Goal: Information Seeking & Learning: Learn about a topic

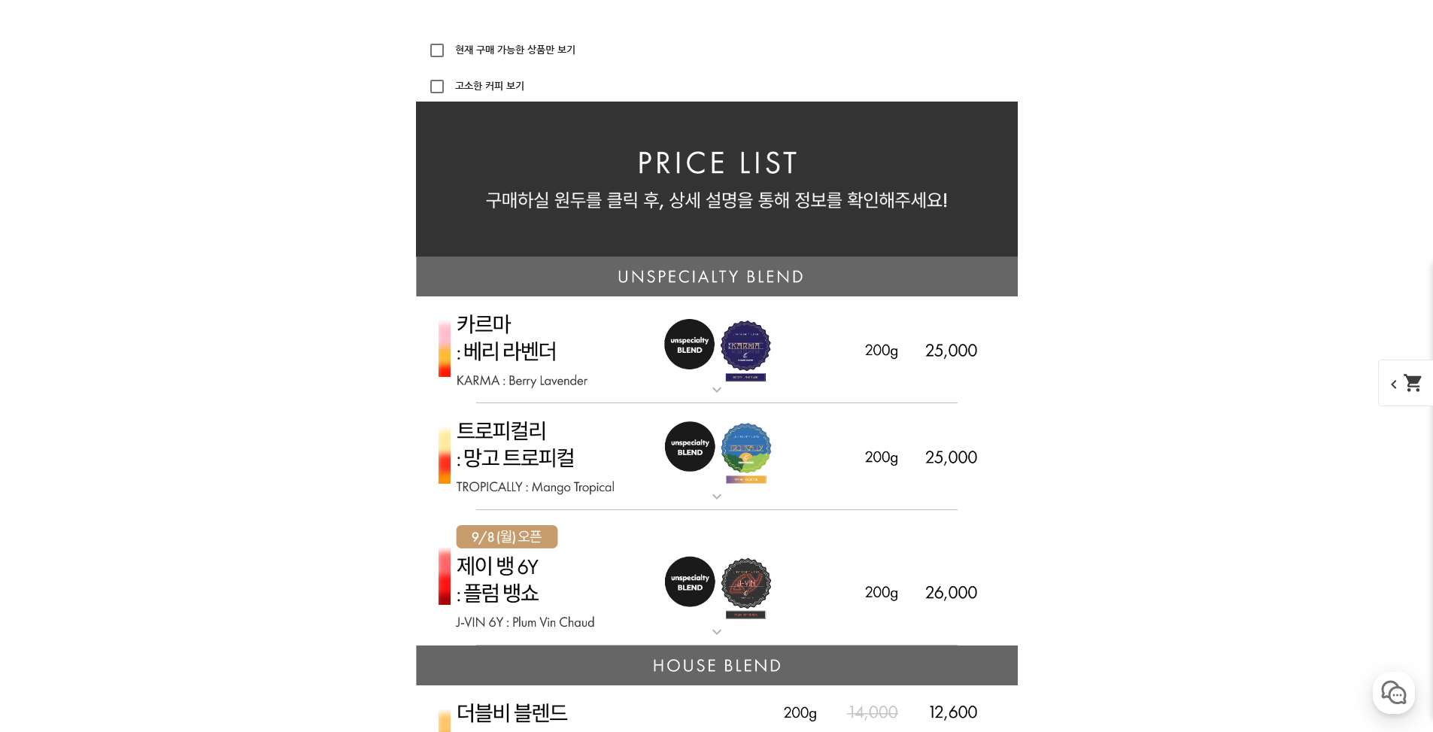
scroll to position [3386, 0]
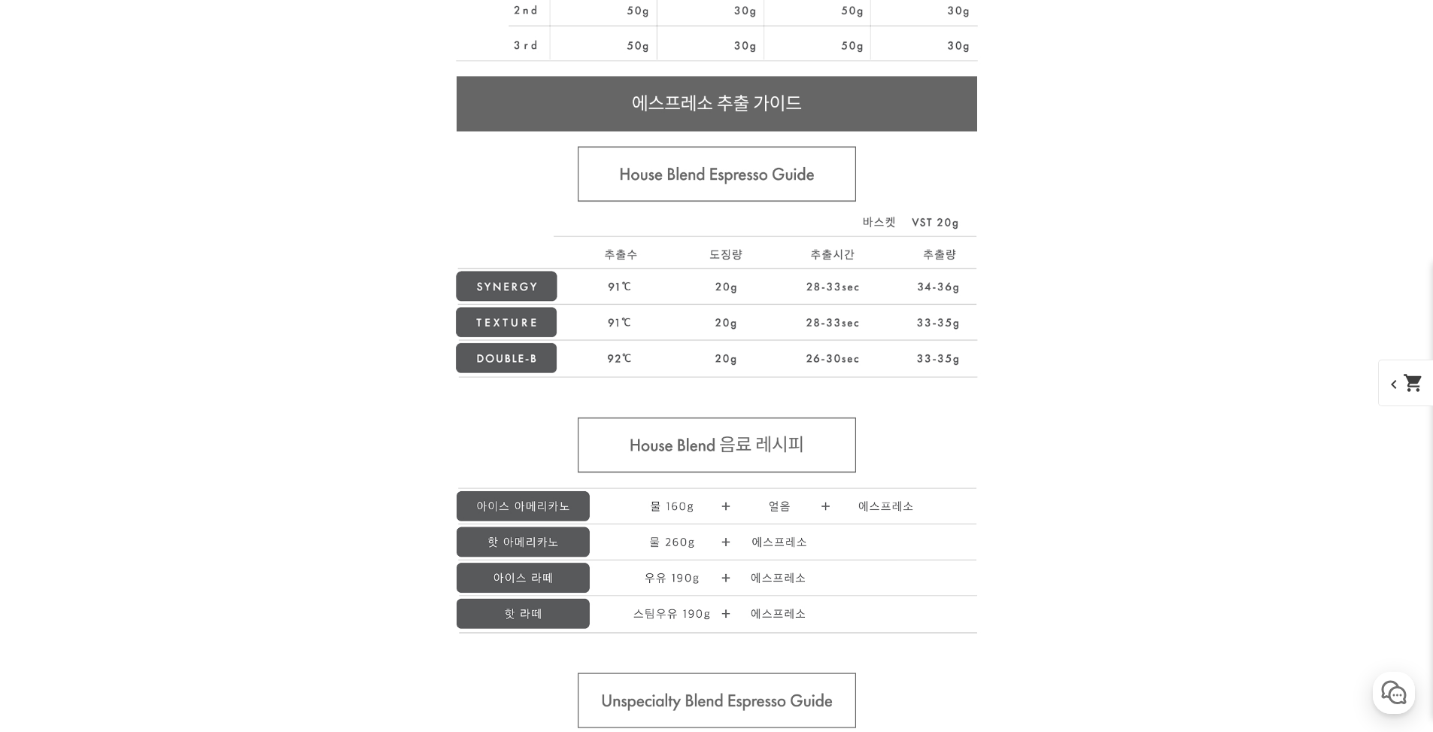
scroll to position [15248, 0]
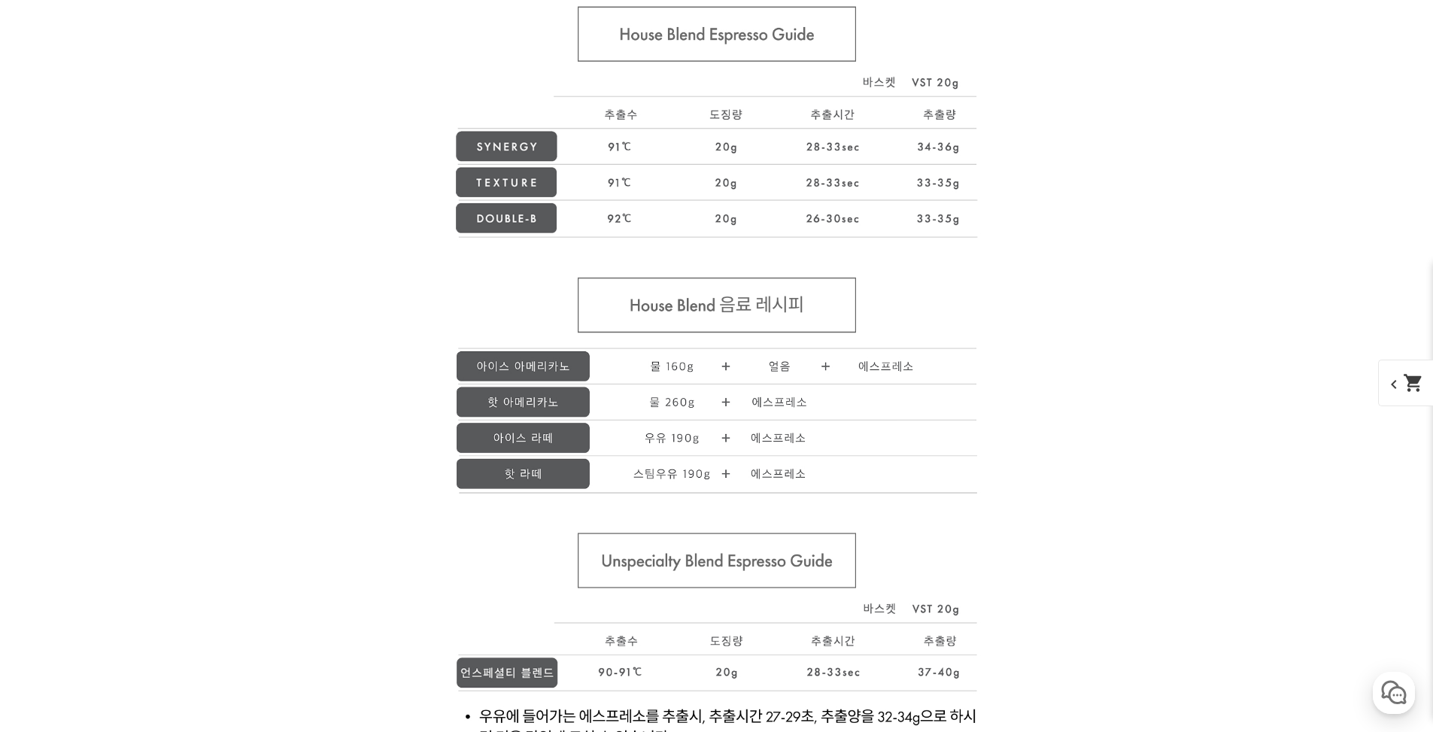
scroll to position [15399, 0]
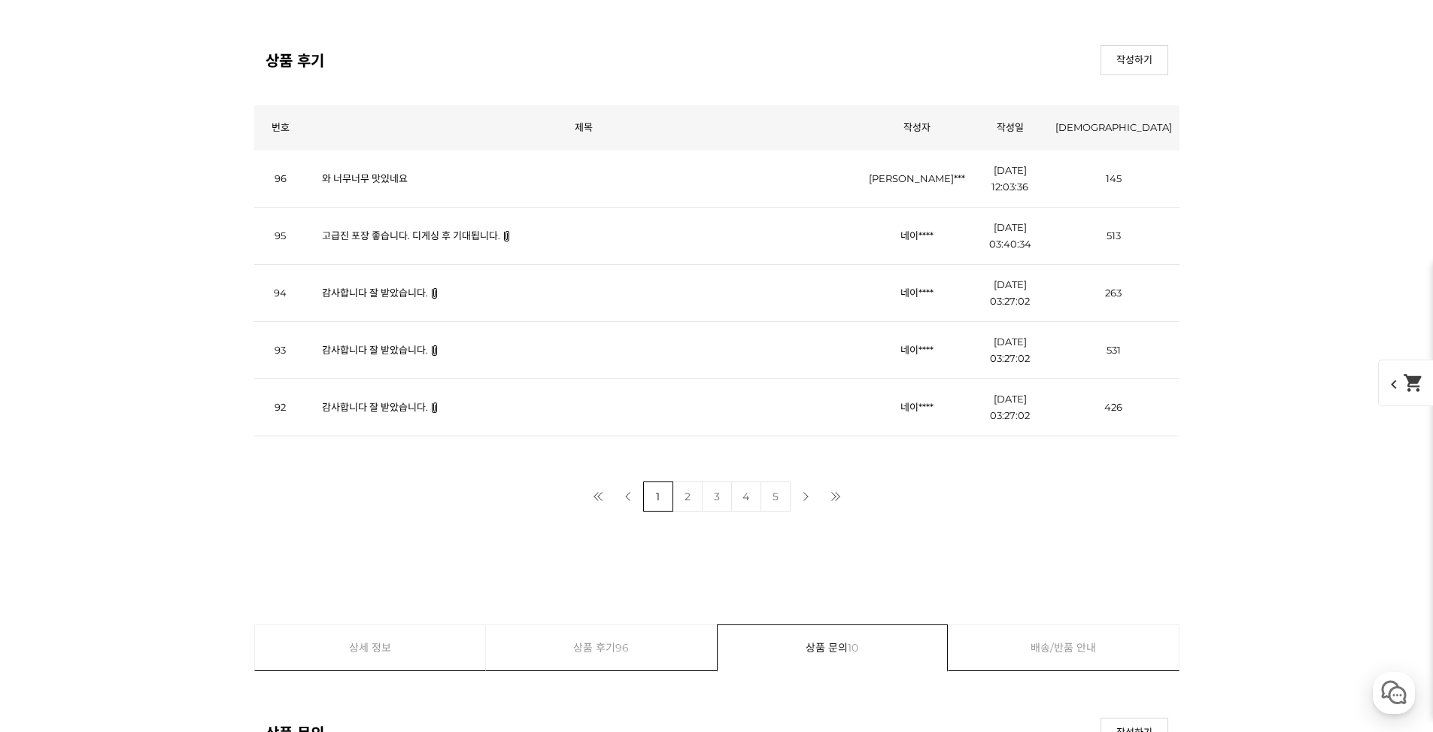
scroll to position [17390, 0]
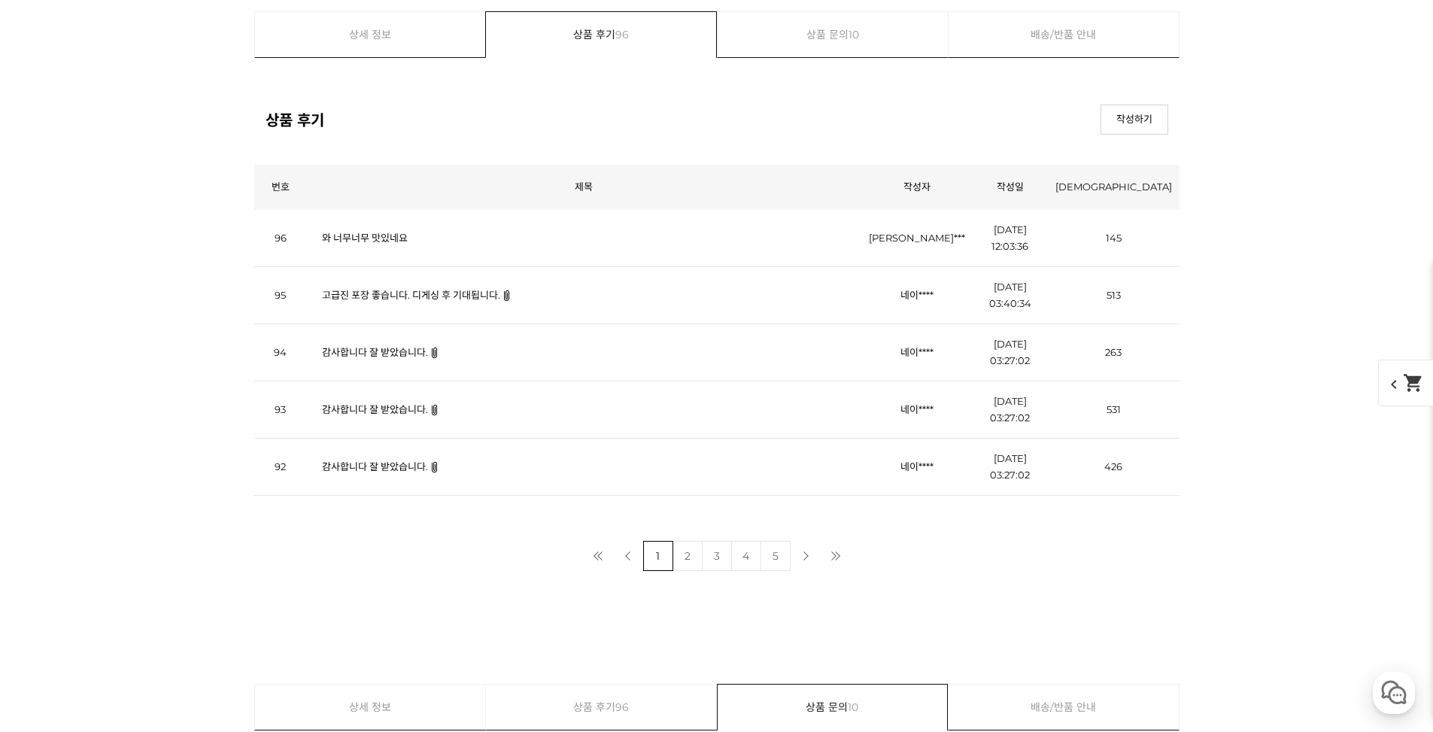
click at [457, 287] on td "고급진 포장 좋습니다. 디게싱 후 기대됩니다." at bounding box center [584, 294] width 555 height 57
click at [457, 312] on td "고급진 포장 좋습니다. 디게싱 후 기대됩니다." at bounding box center [584, 294] width 555 height 57
click at [463, 298] on link "고급진 포장 좋습니다. 디게싱 후 기대됩니다." at bounding box center [411, 295] width 178 height 12
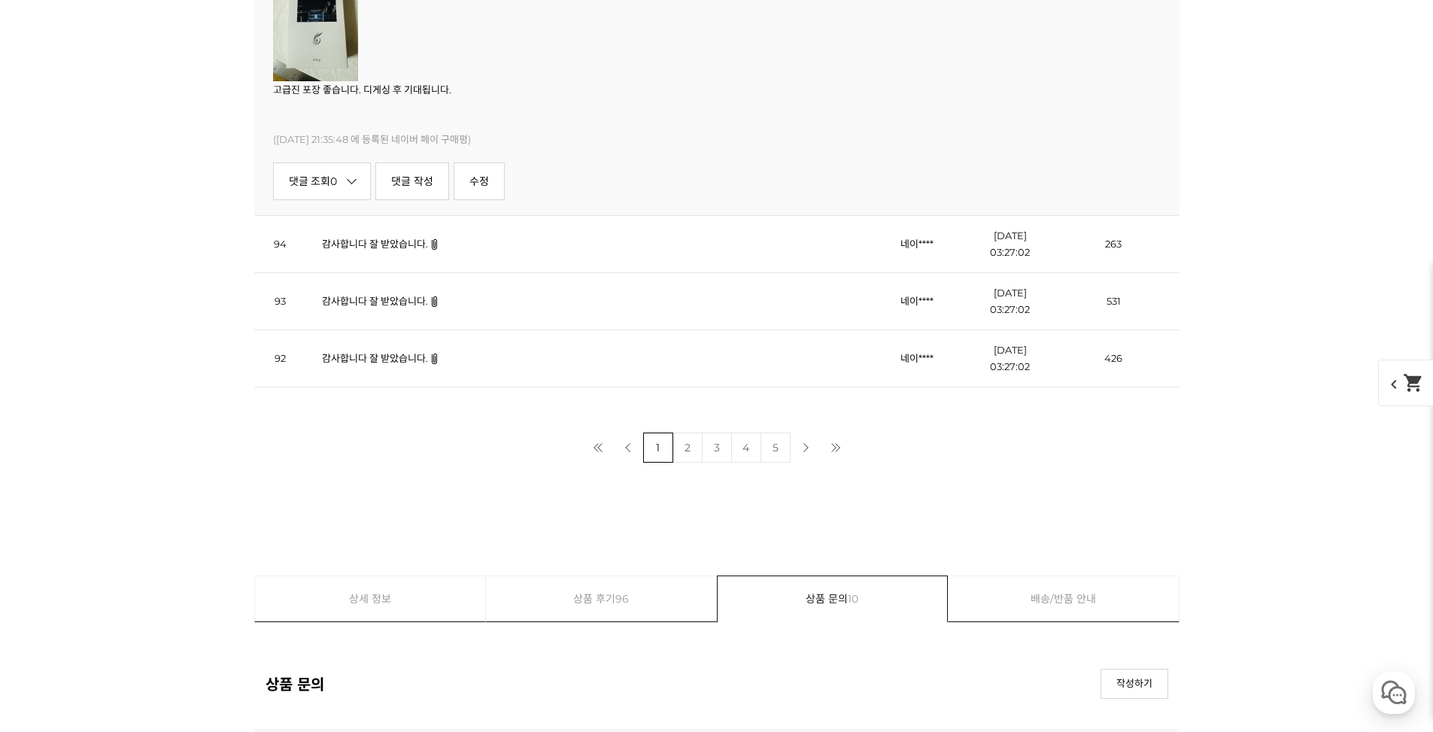
scroll to position [17766, 0]
click at [411, 257] on td "감사합니다 잘 받았습니다." at bounding box center [584, 241] width 555 height 57
click at [402, 247] on link "감사합니다 잘 받았습니다." at bounding box center [375, 242] width 106 height 12
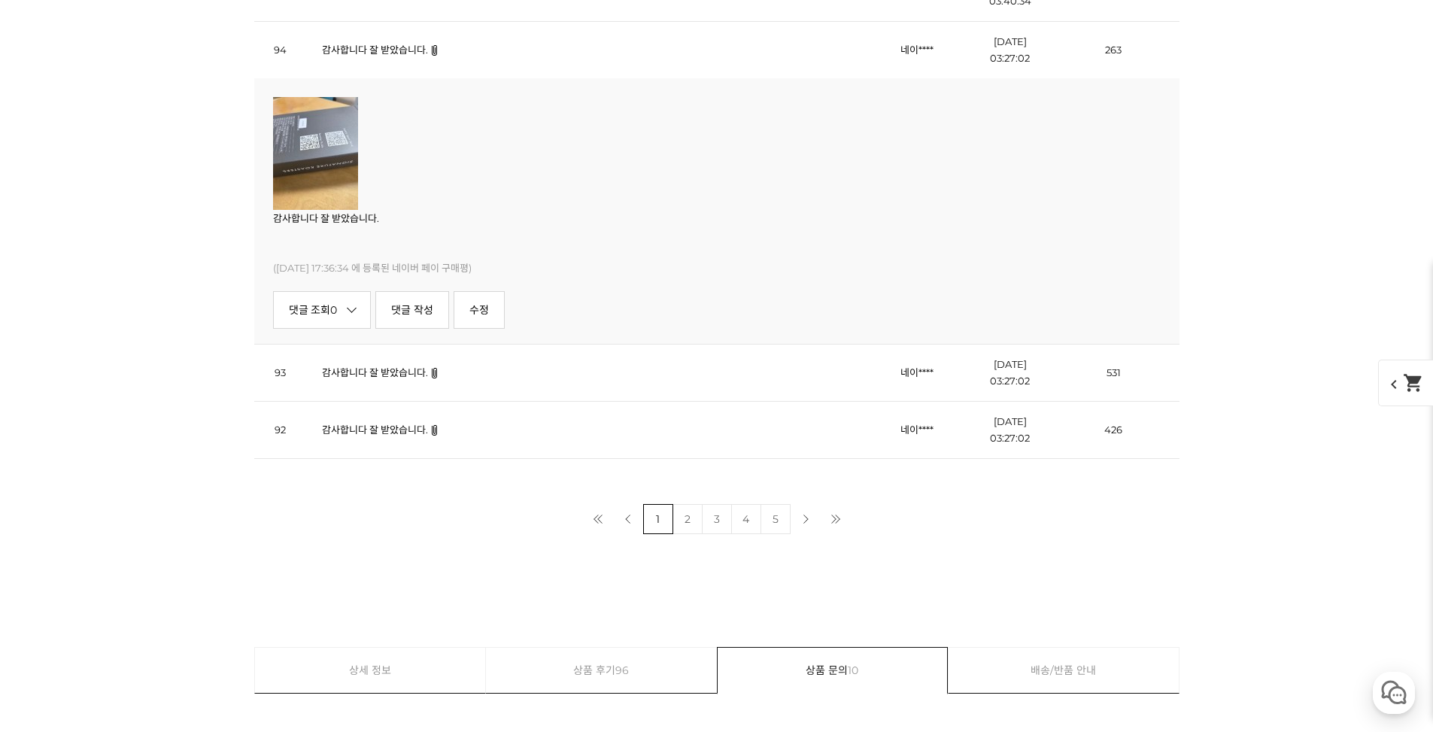
scroll to position [17465, 0]
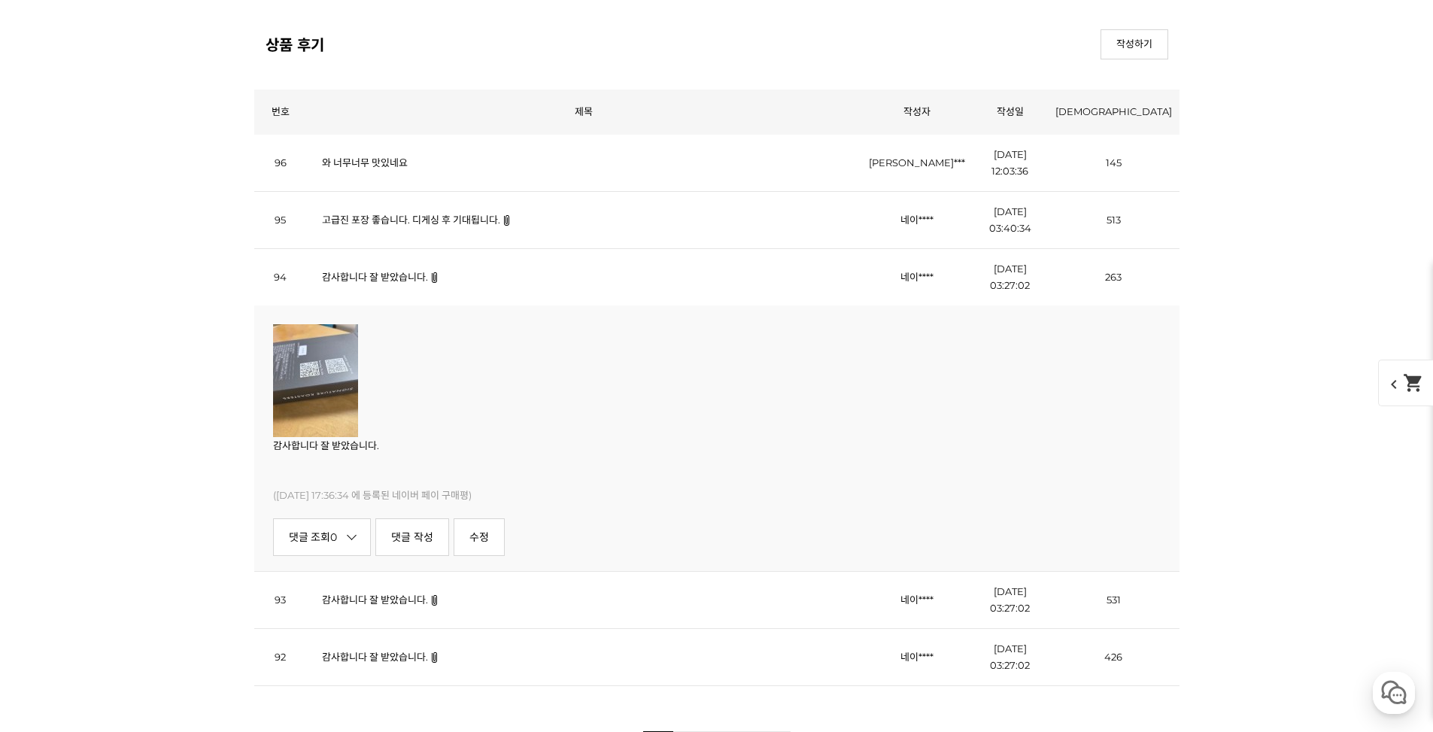
click at [437, 248] on td "고급진 포장 좋습니다. 디게싱 후 기대됩니다." at bounding box center [584, 219] width 555 height 57
click at [442, 232] on td "고급진 포장 좋습니다. 디게싱 후 기대됩니다." at bounding box center [584, 219] width 555 height 57
click at [419, 225] on link "고급진 포장 좋습니다. 디게싱 후 기대됩니다." at bounding box center [411, 220] width 178 height 12
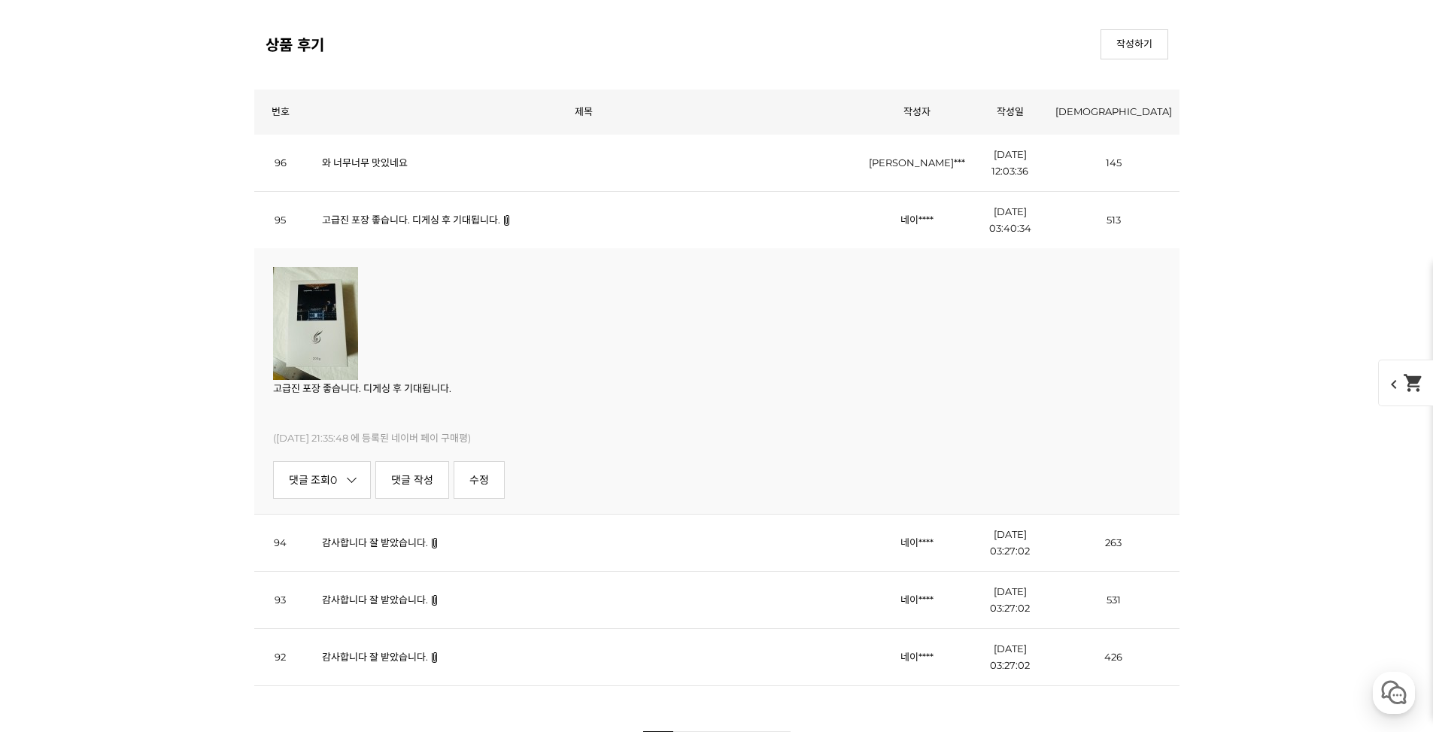
click at [329, 296] on img at bounding box center [315, 323] width 85 height 113
click at [385, 182] on td "와 너무너무 맛있네요" at bounding box center [584, 163] width 555 height 57
click at [381, 168] on link "와 너무너무 맛있네요" at bounding box center [365, 163] width 86 height 12
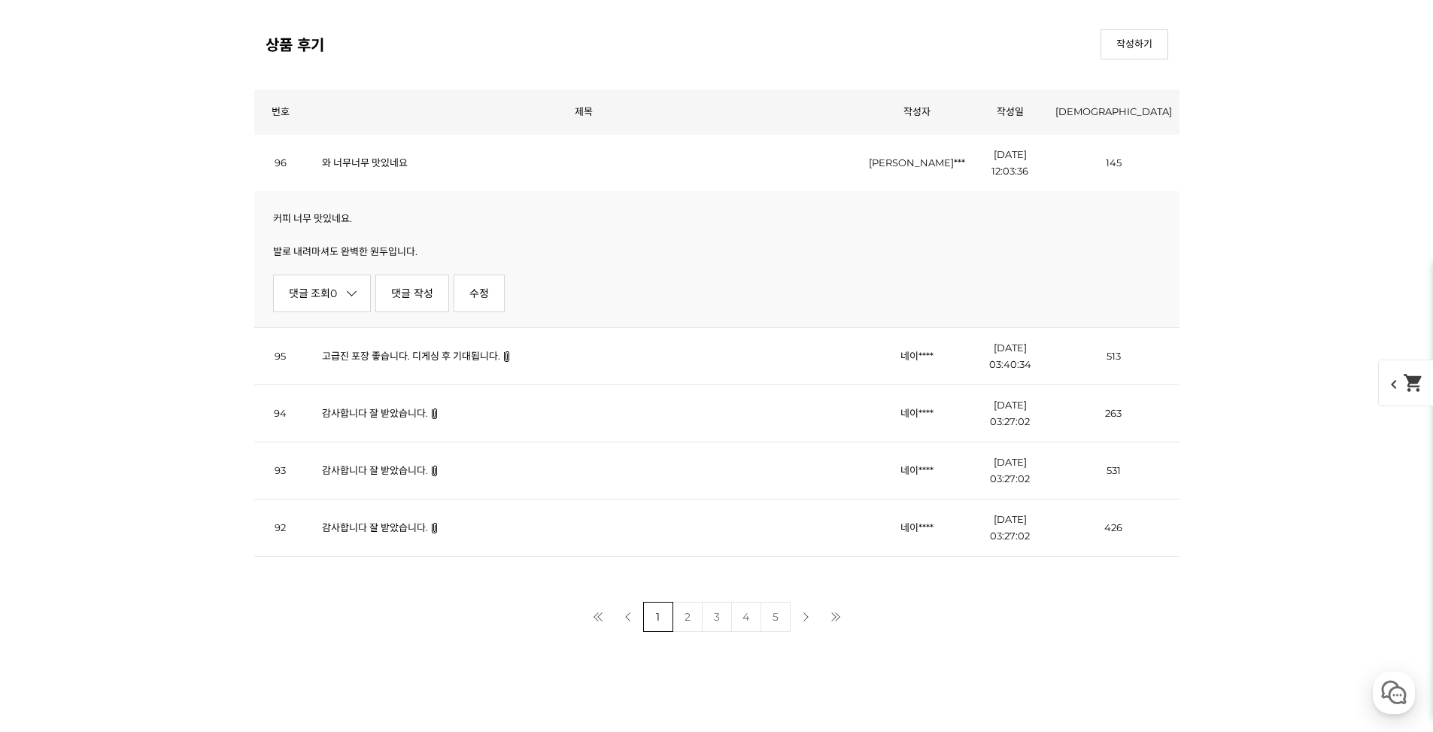
click at [381, 168] on link "와 너무너무 맛있네요" at bounding box center [365, 163] width 86 height 12
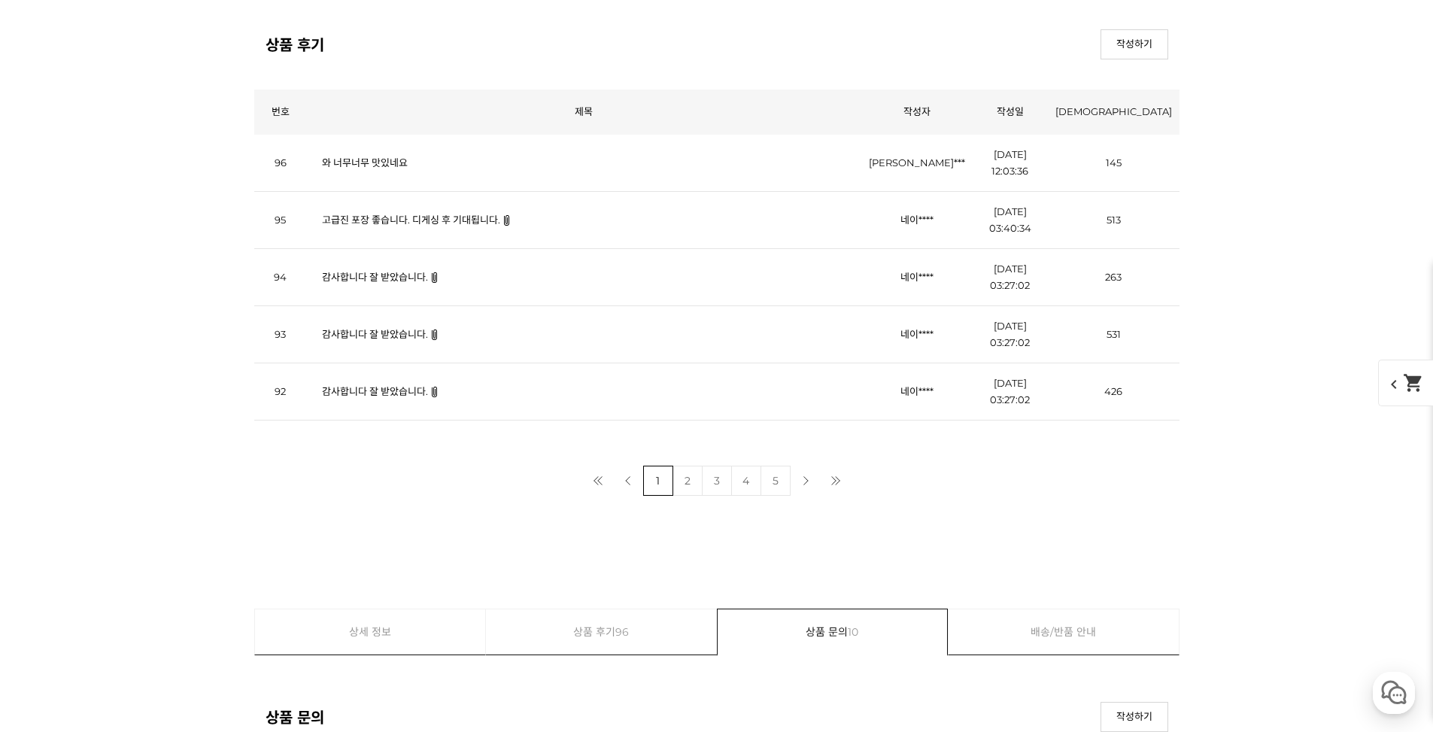
click at [388, 416] on td "감사합니다 잘 받았습니다." at bounding box center [584, 391] width 555 height 57
click at [390, 407] on td "감사합니다 잘 받았습니다." at bounding box center [584, 391] width 555 height 57
click at [391, 396] on link "감사합니다 잘 받았습니다." at bounding box center [375, 391] width 106 height 12
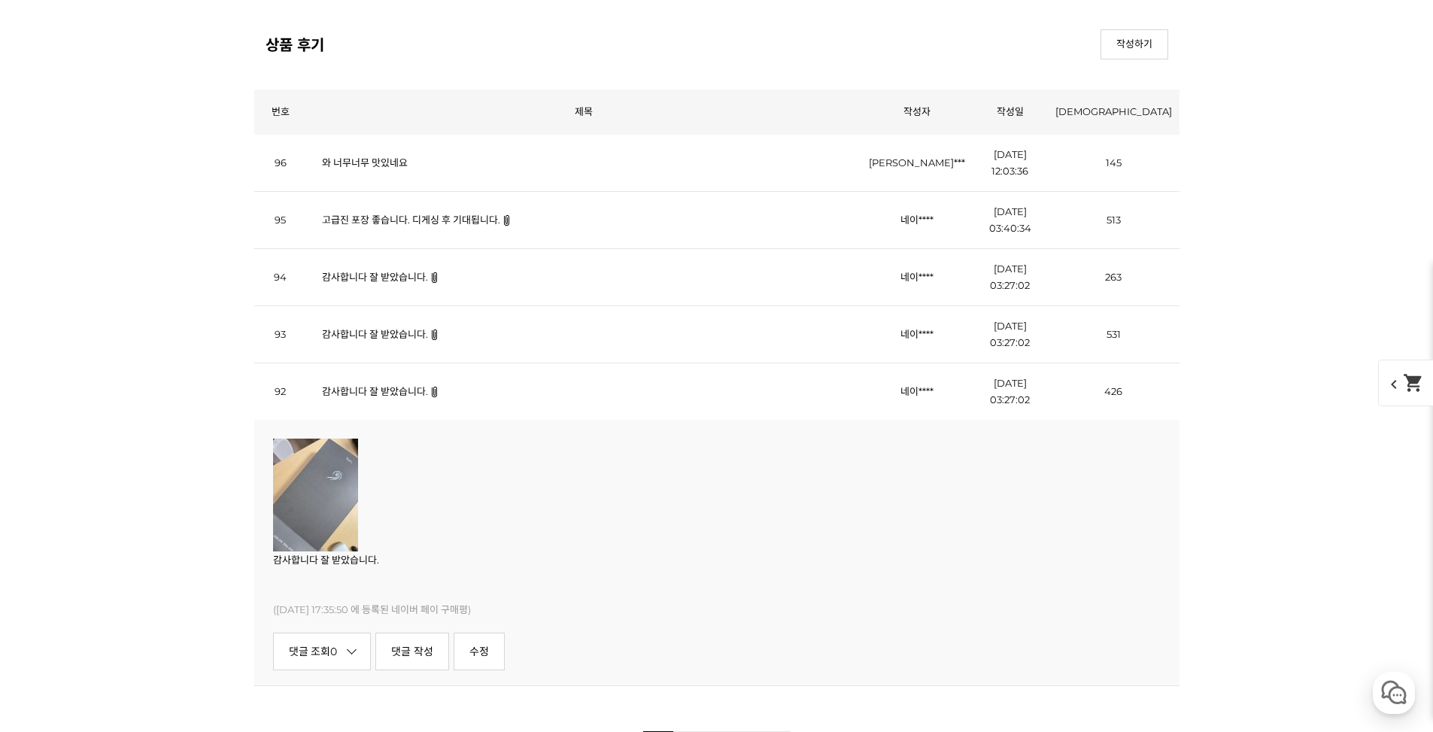
click at [391, 396] on link "감사합니다 잘 받았습니다." at bounding box center [375, 391] width 106 height 12
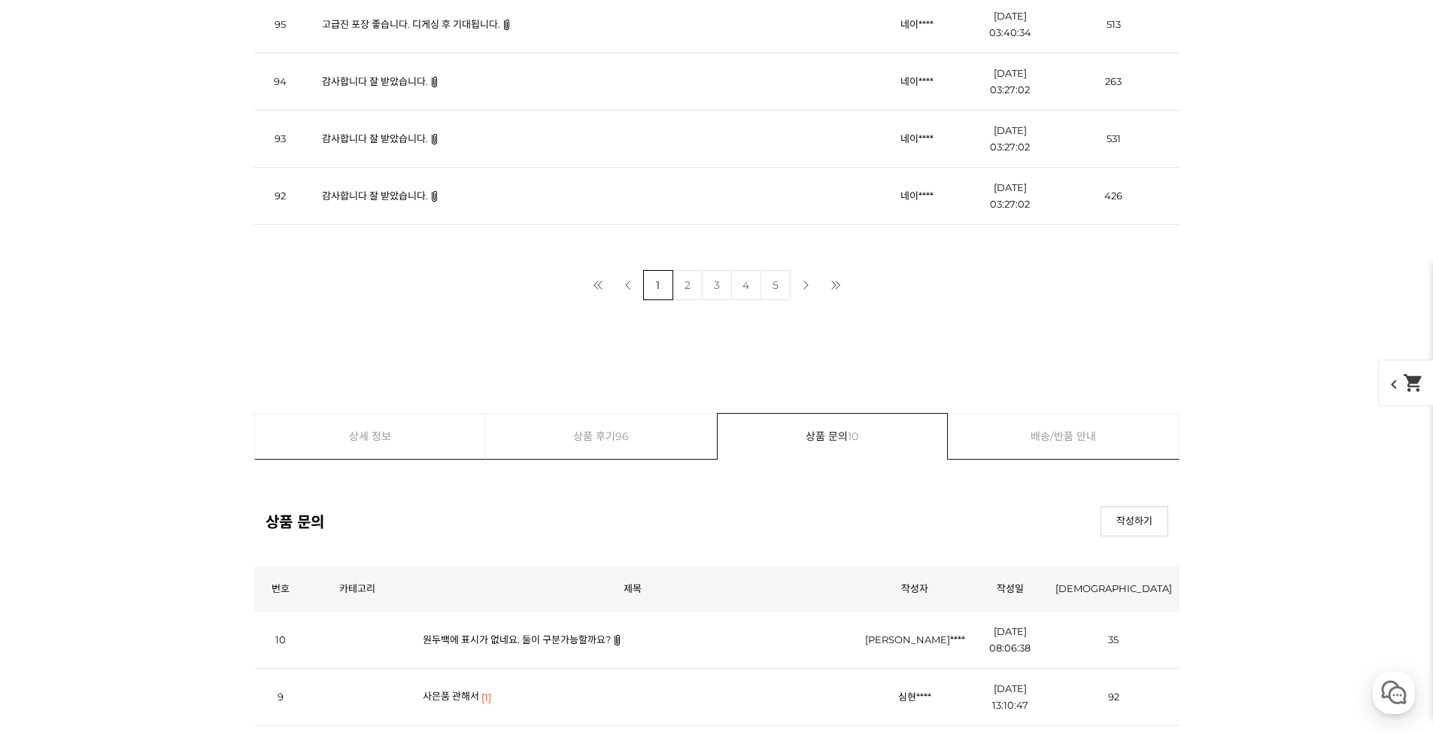
scroll to position [17992, 0]
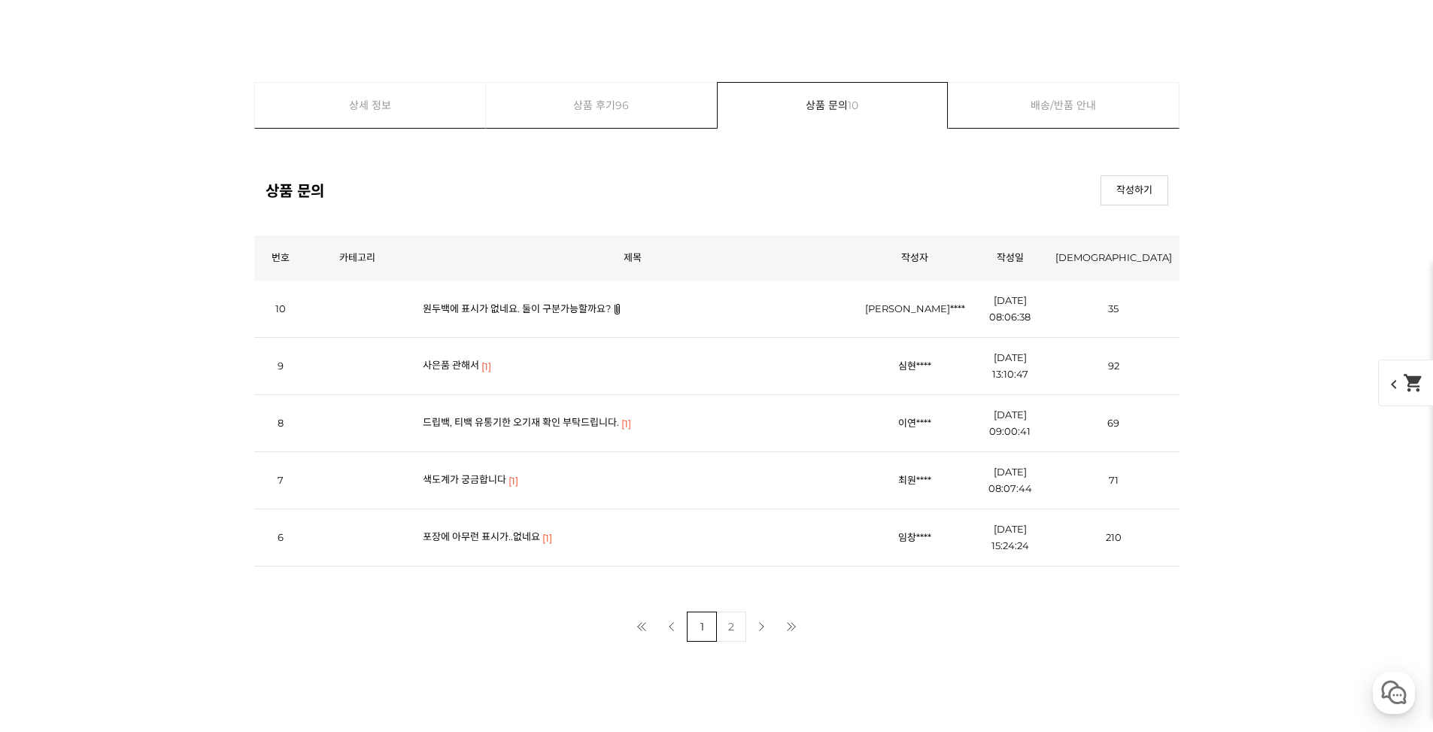
click at [453, 367] on link "사은품 관해서" at bounding box center [451, 365] width 56 height 12
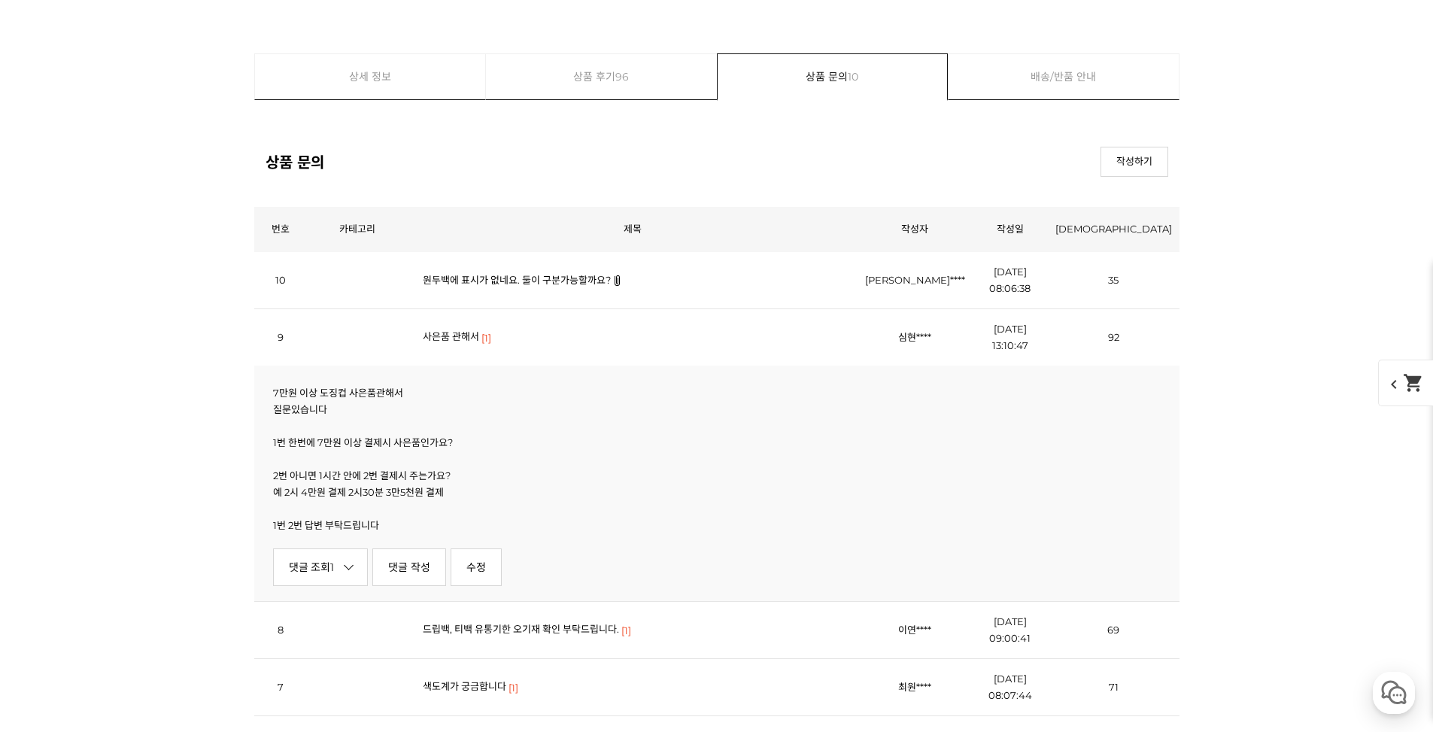
scroll to position [18067, 0]
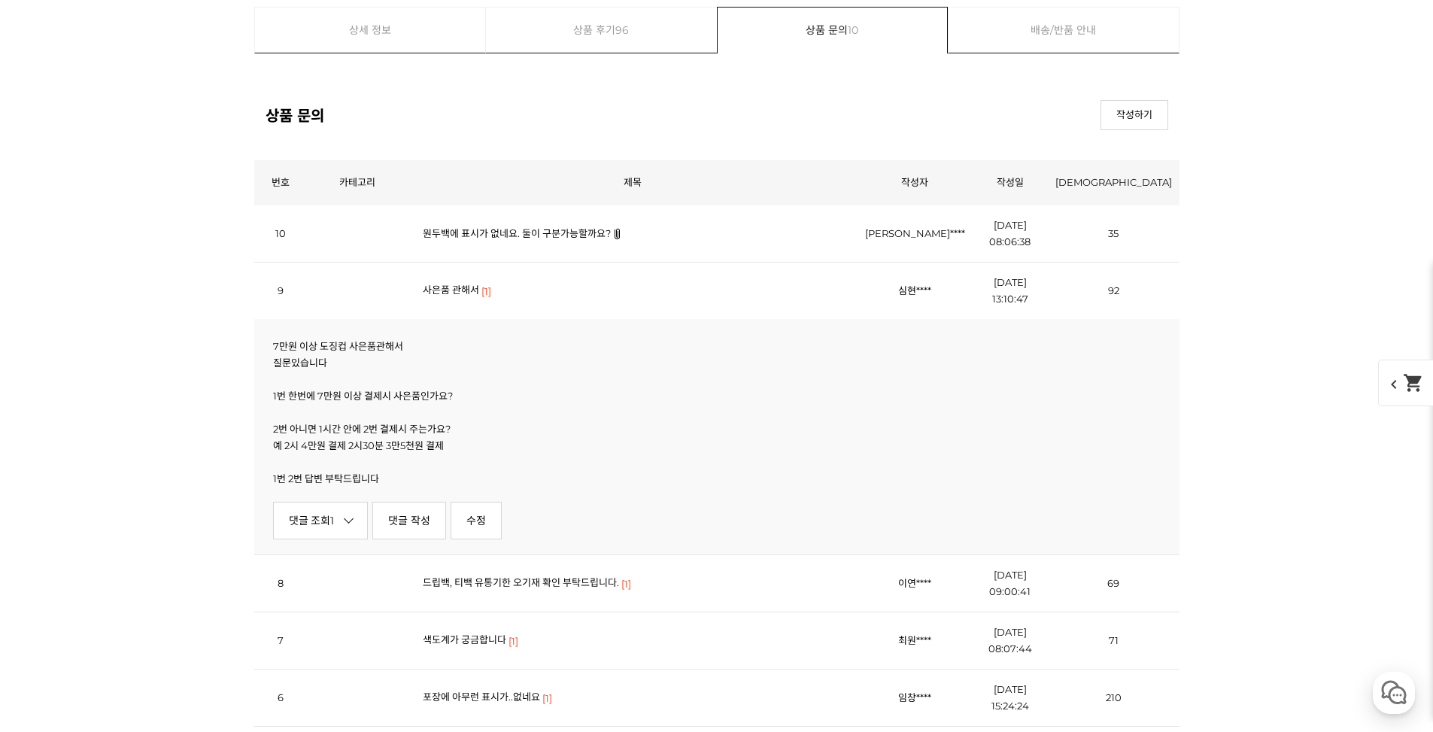
click at [318, 518] on link "댓글 조회 1" at bounding box center [321, 521] width 96 height 38
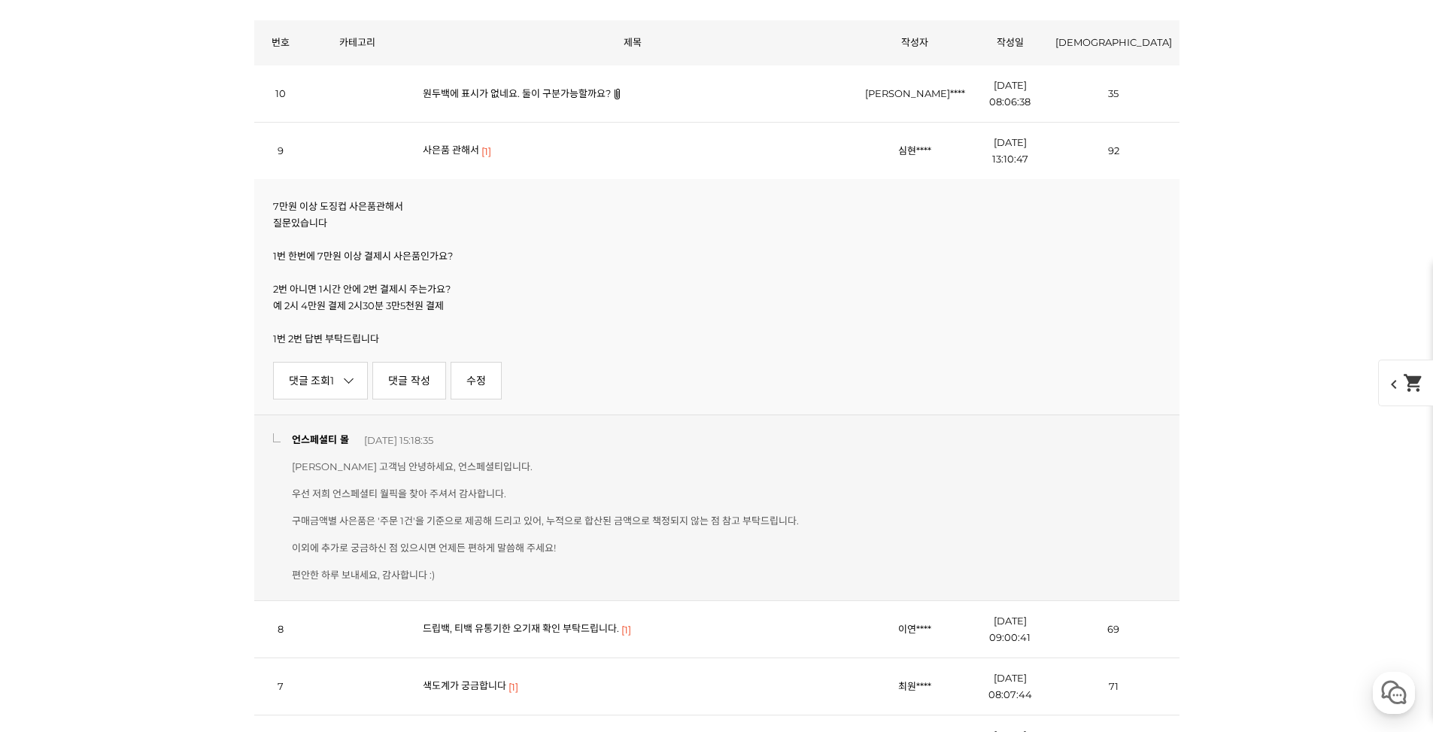
scroll to position [18218, 0]
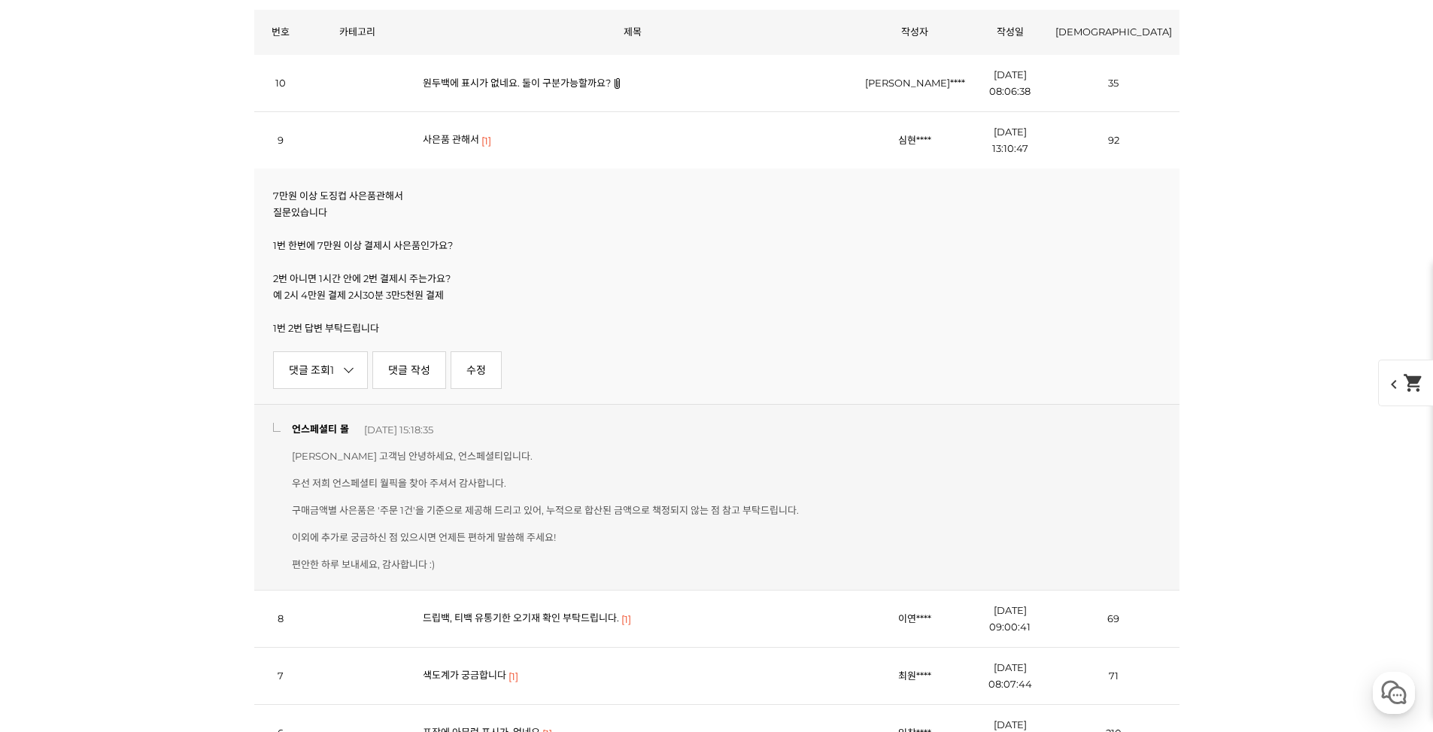
drag, startPoint x: 437, startPoint y: 503, endPoint x: 448, endPoint y: 507, distance: 12.2
click at [448, 507] on p "[PERSON_NAME] 고객님 안녕하세요, 언스페셜티입니다. 우선 저희 언스페셜티 월픽을 찾아 주셔서 감사합니다. 구매금액별 사은품은 '주문…" at bounding box center [545, 510] width 507 height 122
drag, startPoint x: 416, startPoint y: 512, endPoint x: 354, endPoint y: 505, distance: 62.9
click at [354, 505] on p "[PERSON_NAME] 고객님 안녕하세요, 언스페셜티입니다. 우선 저희 언스페셜티 월픽을 찾아 주셔서 감사합니다. 구매금액별 사은품은 '주문…" at bounding box center [545, 510] width 507 height 122
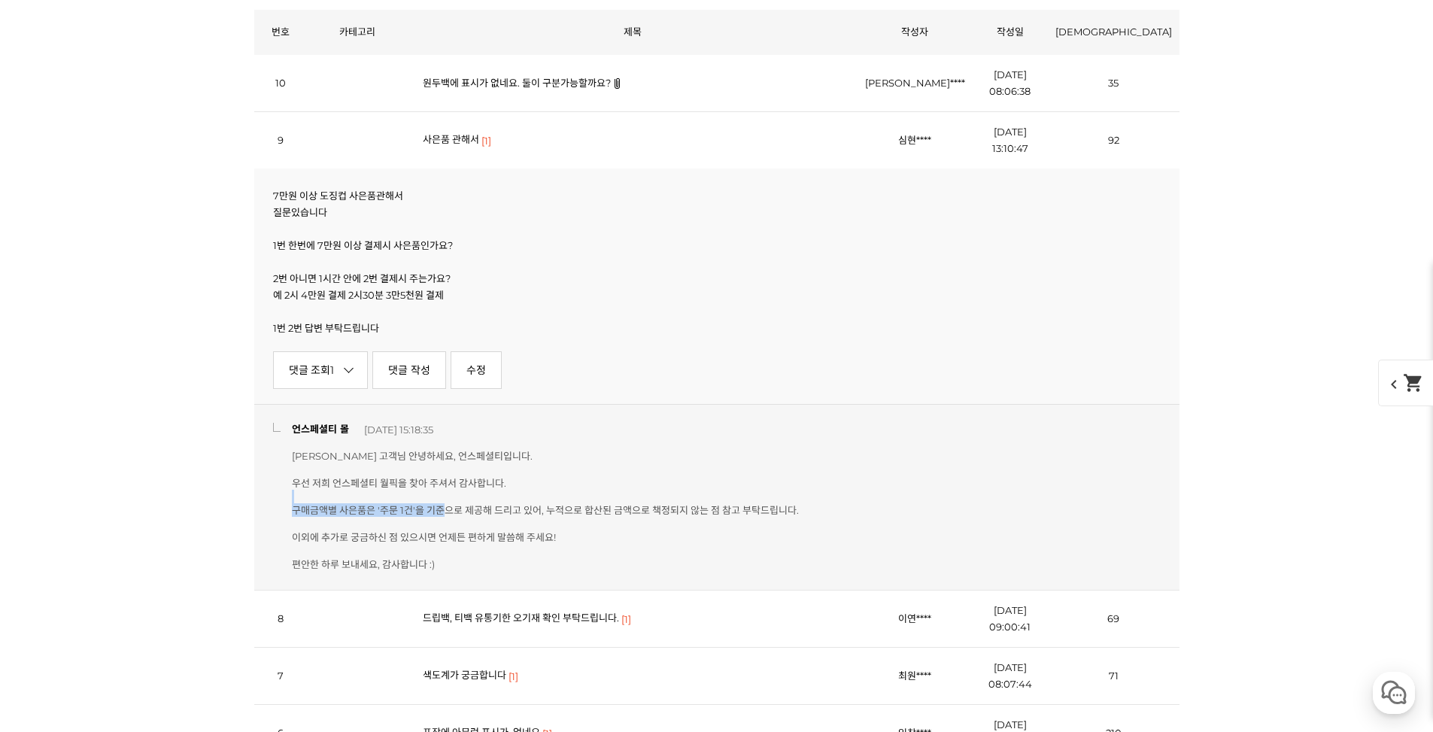
drag, startPoint x: 345, startPoint y: 508, endPoint x: 583, endPoint y: 536, distance: 240.2
click at [583, 536] on p "[PERSON_NAME] 고객님 안녕하세요, 언스페셜티입니다. 우선 저희 언스페셜티 월픽을 찾아 주셔서 감사합니다. 구매금액별 사은품은 '주문…" at bounding box center [545, 510] width 507 height 122
drag, startPoint x: 510, startPoint y: 519, endPoint x: 363, endPoint y: 497, distance: 149.1
click at [363, 497] on p "[PERSON_NAME] 고객님 안녕하세요, 언스페셜티입니다. 우선 저희 언스페셜티 월픽을 찾아 주셔서 감사합니다. 구매금액별 사은품은 '주문…" at bounding box center [545, 510] width 507 height 122
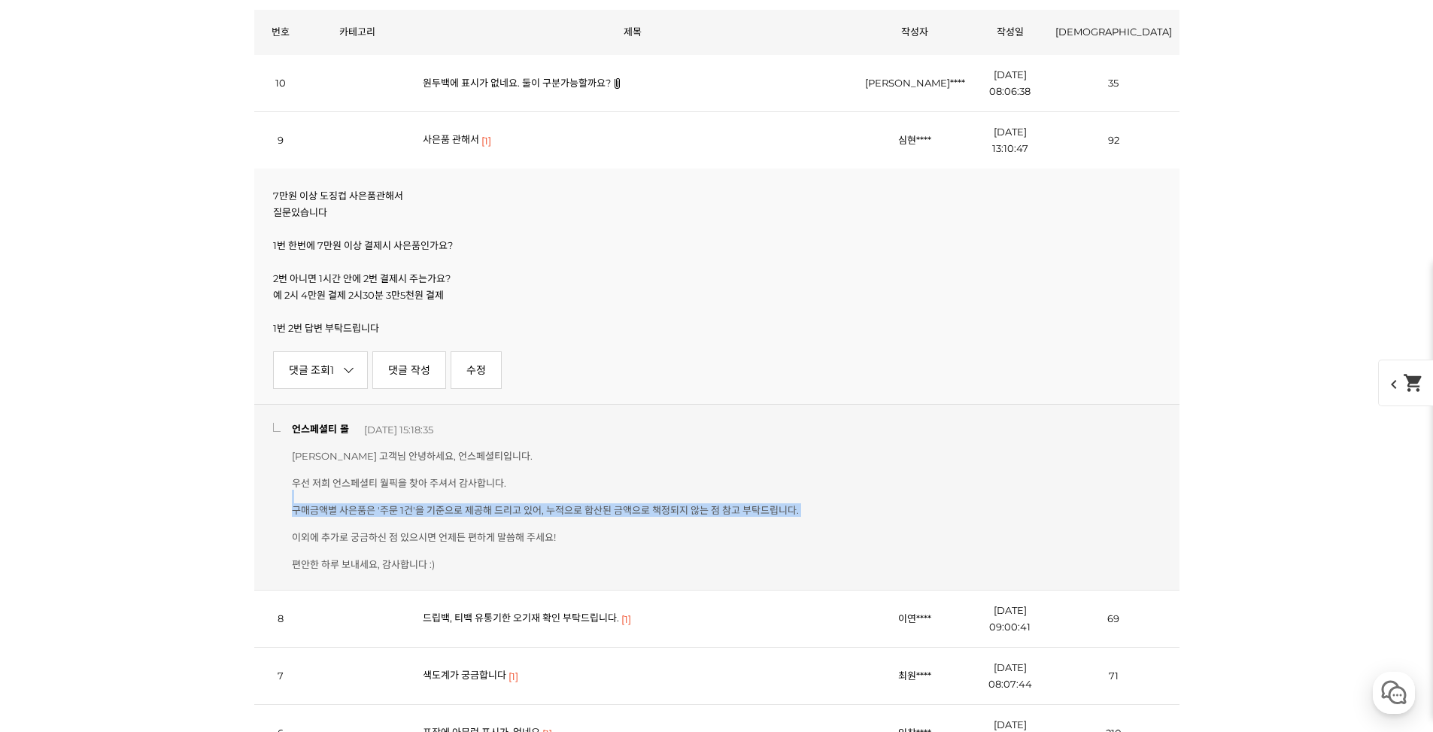
click at [363, 497] on p "[PERSON_NAME] 고객님 안녕하세요, 언스페셜티입니다. 우선 저희 언스페셜티 월픽을 찾아 주셔서 감사합니다. 구매금액별 사은품은 '주문…" at bounding box center [545, 510] width 507 height 122
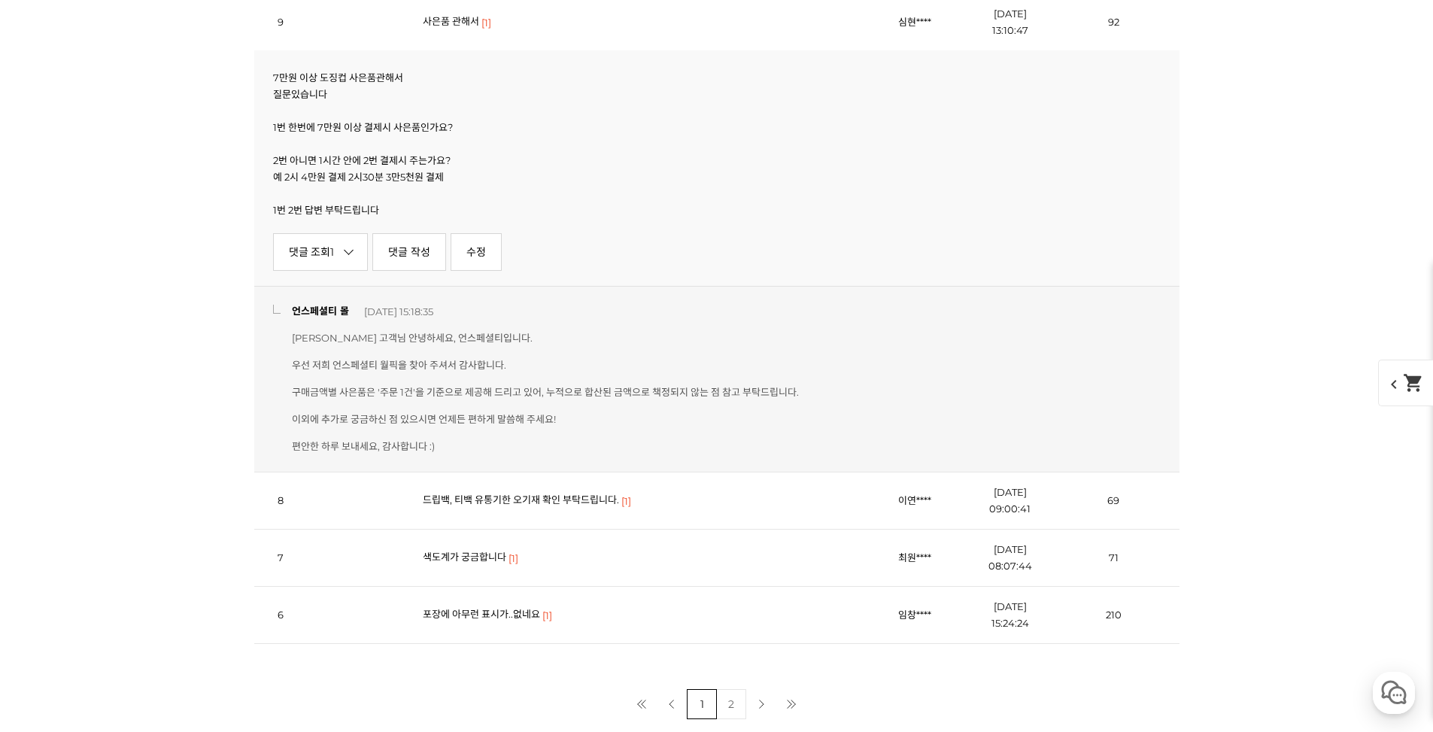
scroll to position [18519, 0]
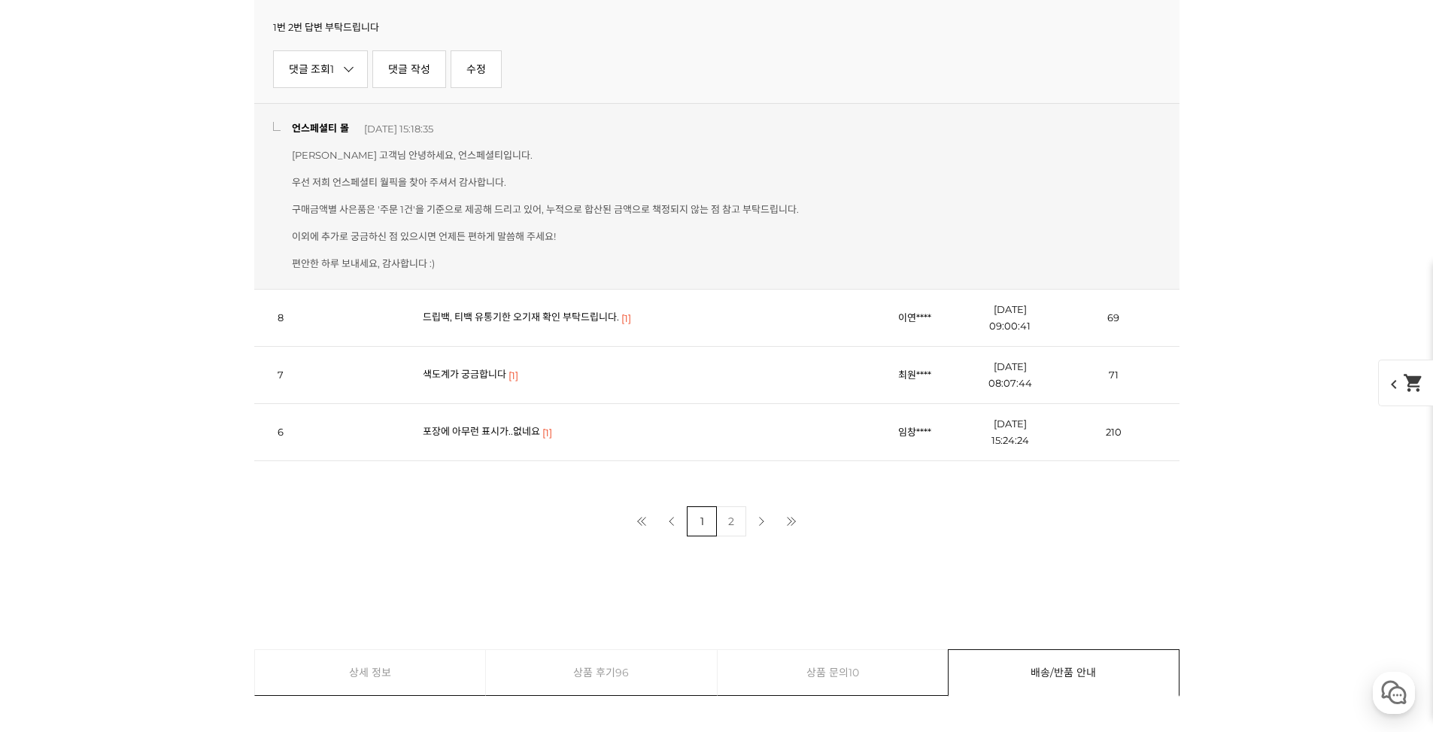
click at [474, 375] on link "색도계가 궁금합니다" at bounding box center [465, 374] width 84 height 12
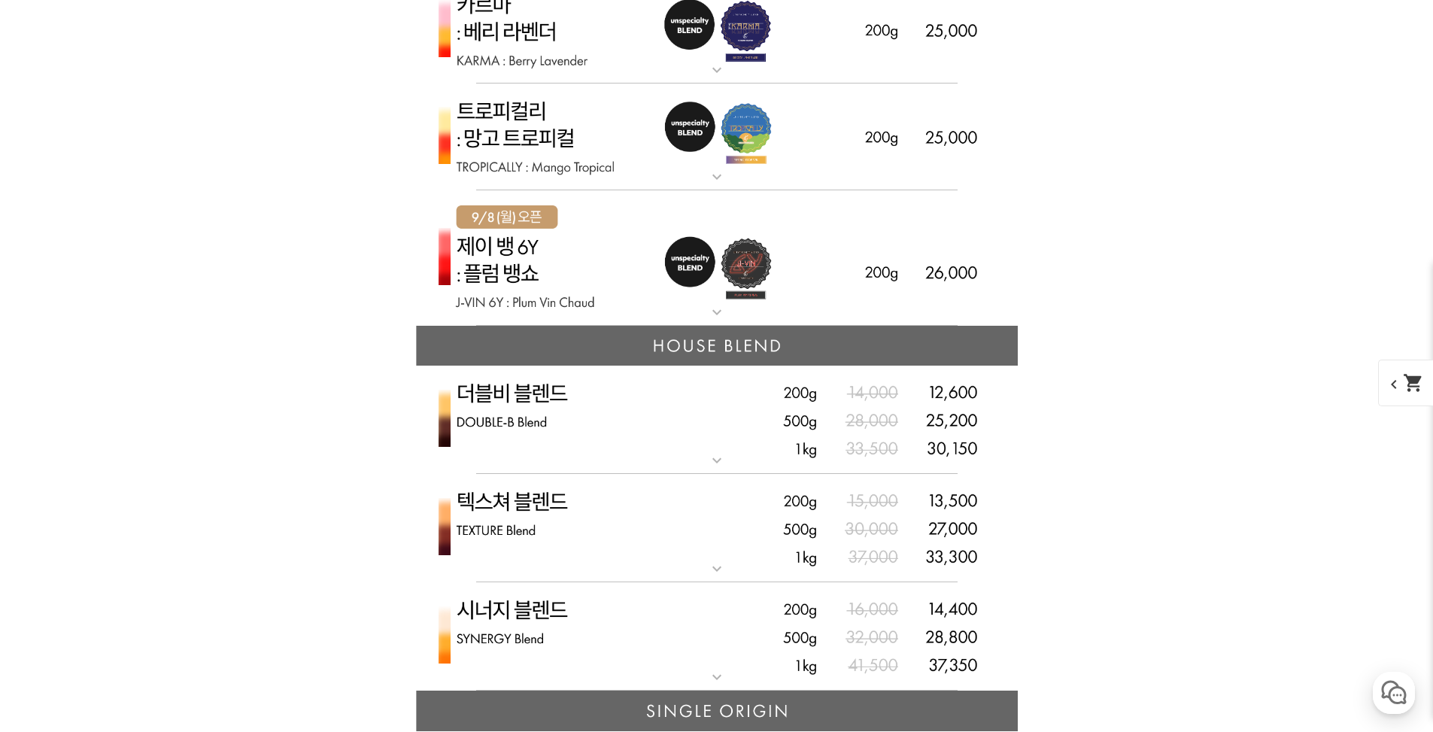
scroll to position [3687, 0]
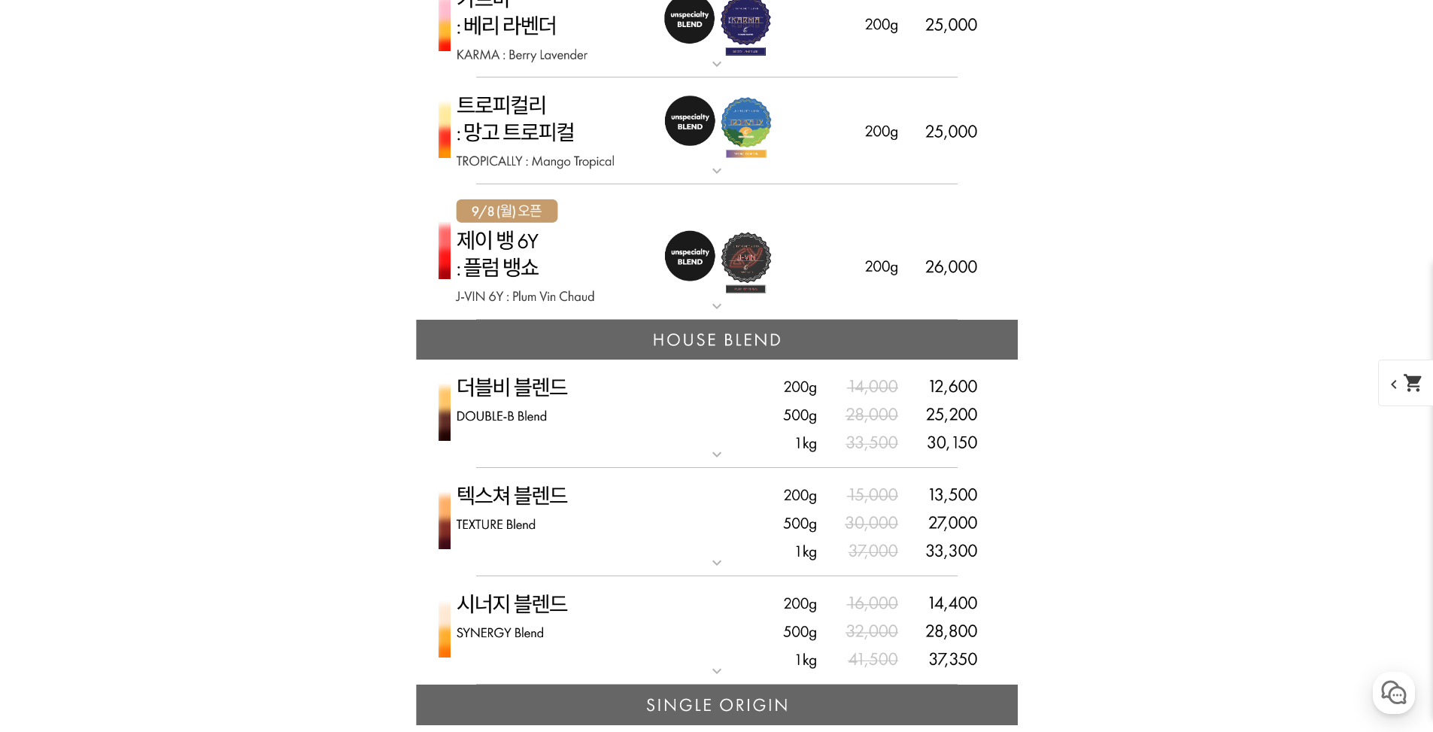
click at [707, 302] on mat-icon "expand_more" at bounding box center [717, 306] width 30 height 18
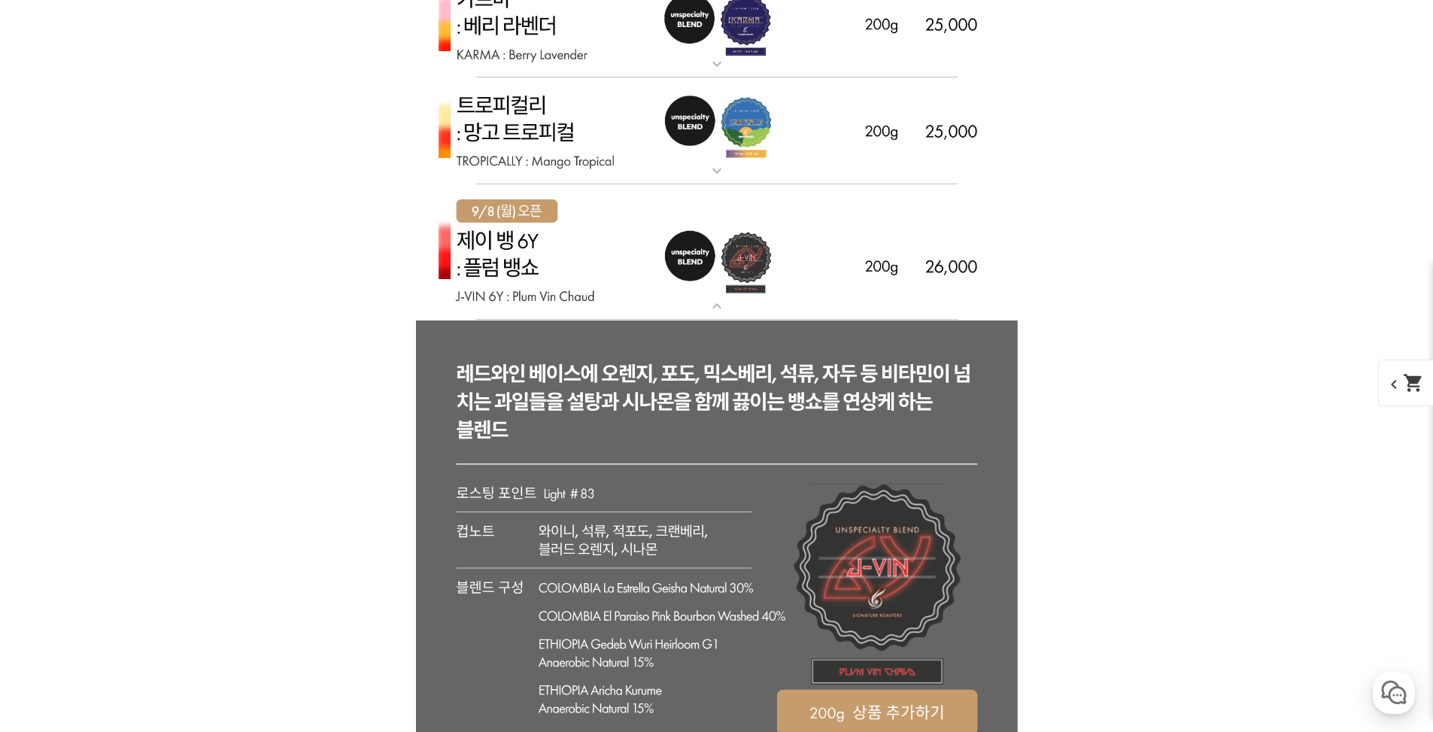
click at [707, 302] on mat-icon "expand_more" at bounding box center [717, 306] width 30 height 18
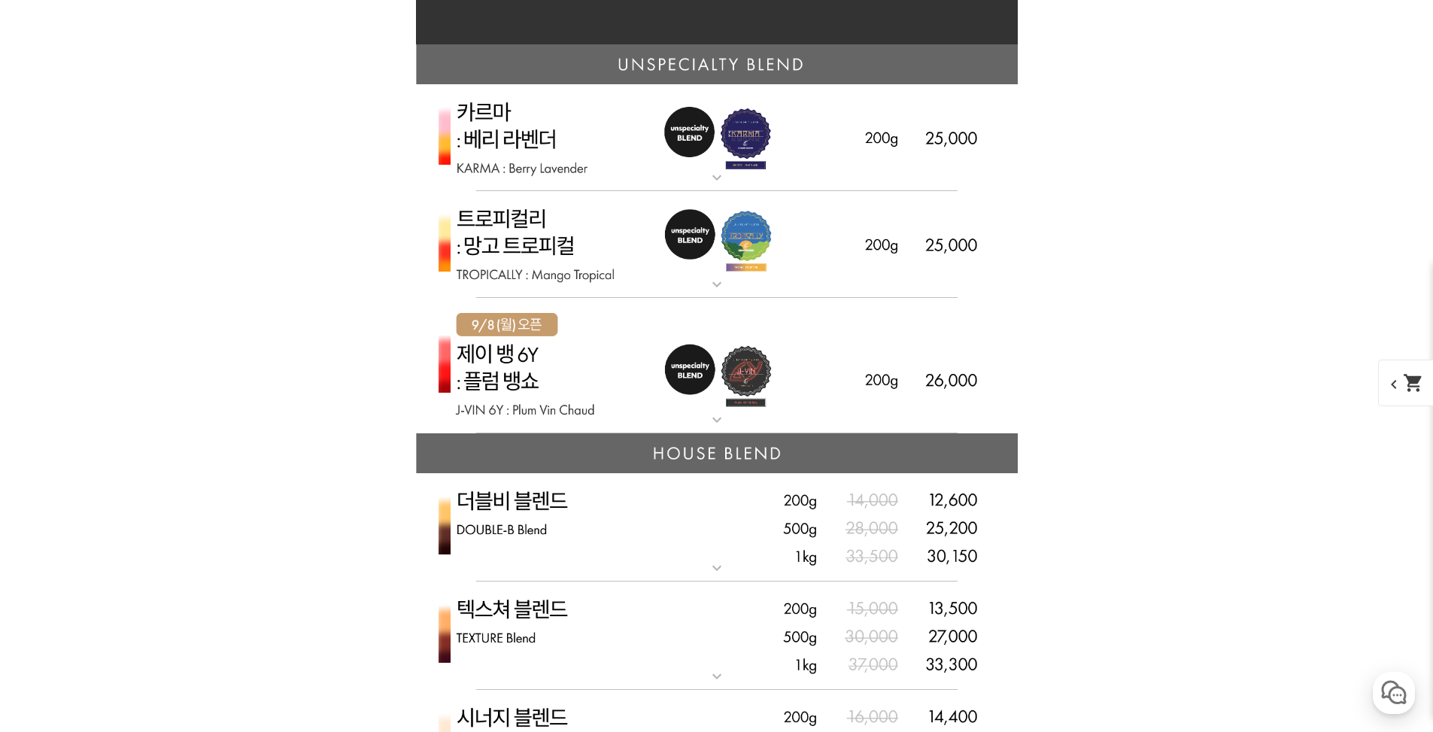
scroll to position [3537, 0]
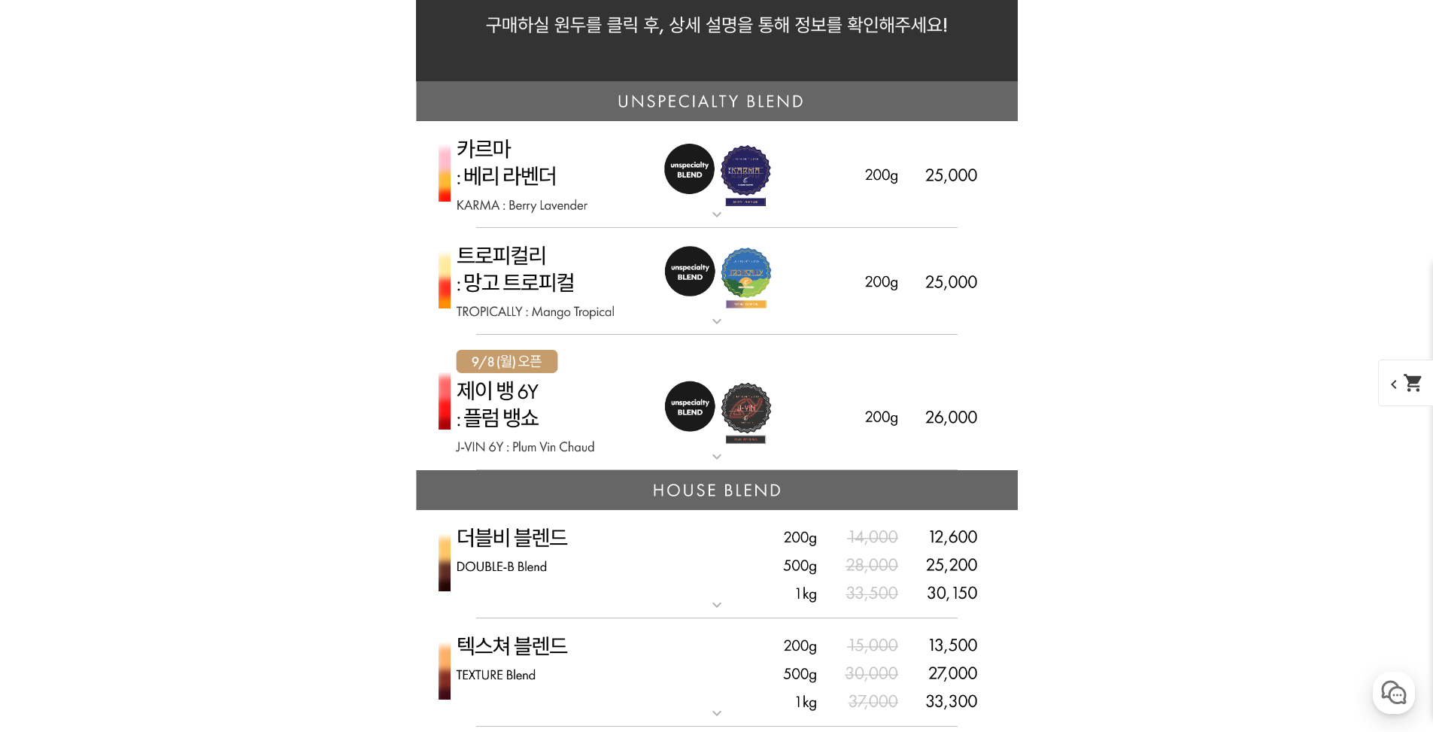
click at [687, 442] on img at bounding box center [717, 403] width 602 height 136
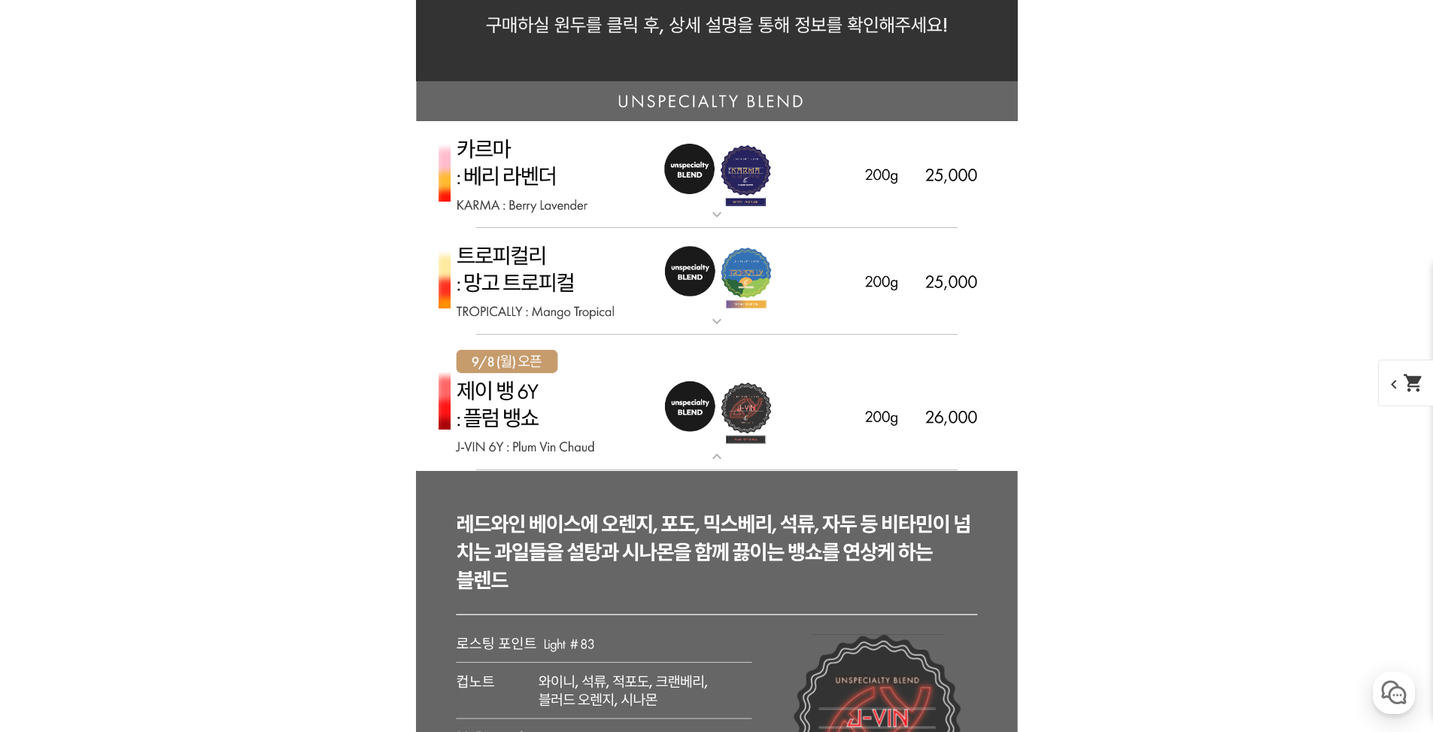
click at [692, 174] on img at bounding box center [717, 175] width 602 height 108
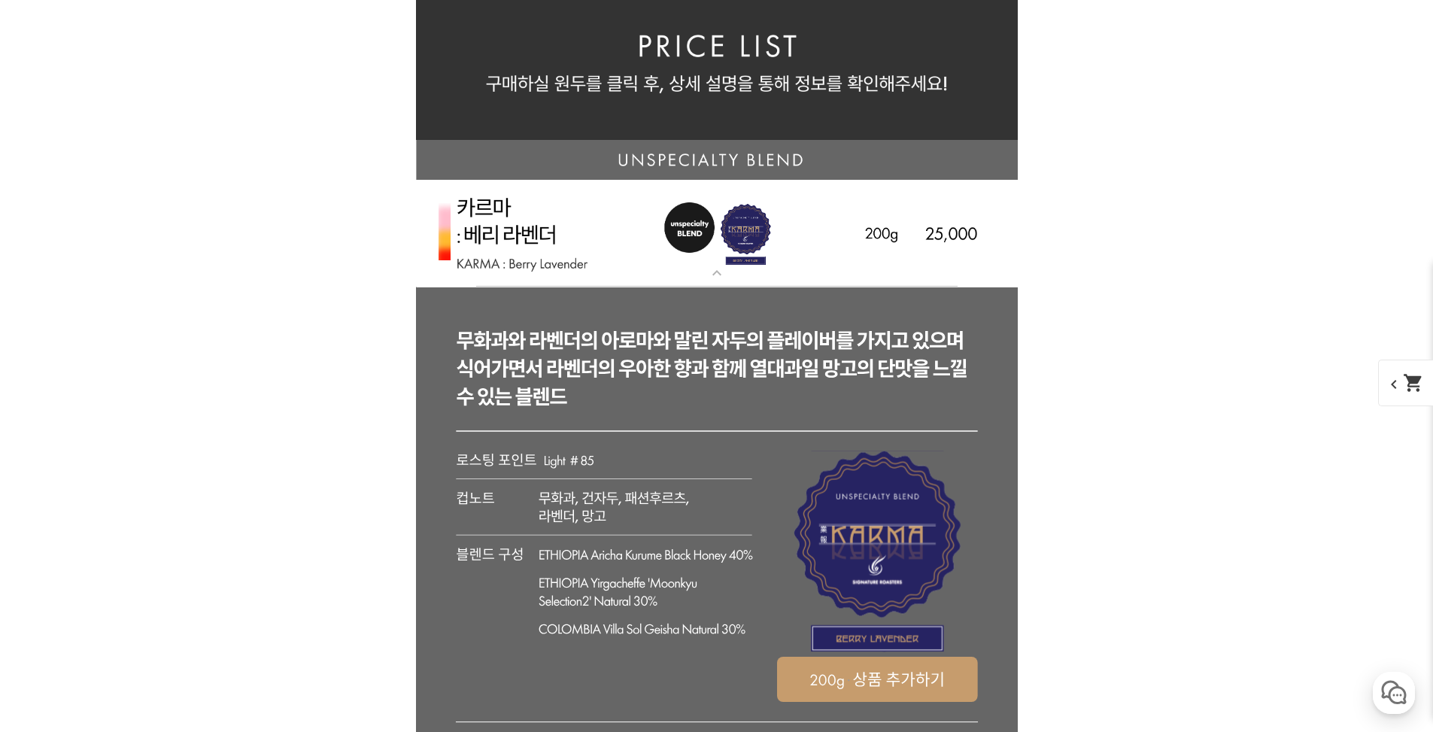
scroll to position [3461, 0]
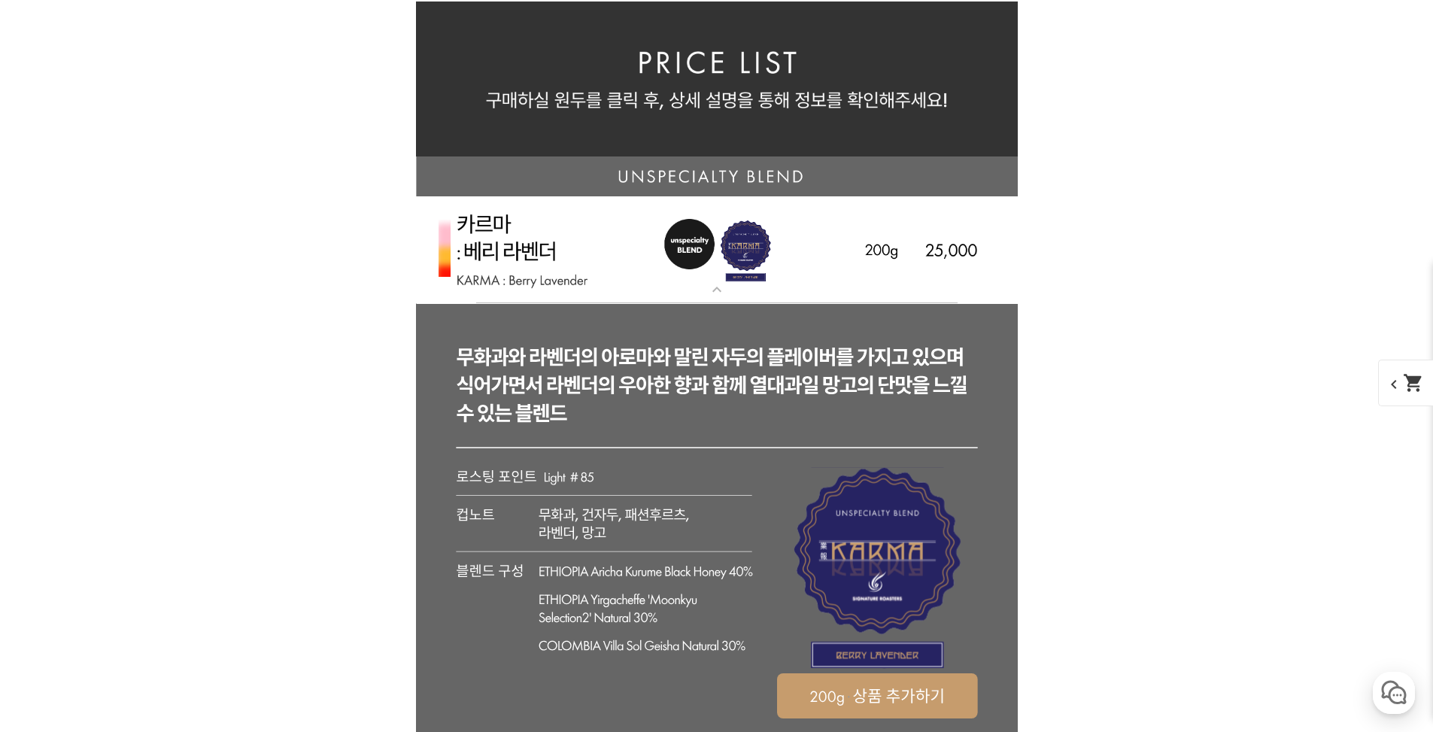
click at [711, 251] on img at bounding box center [717, 250] width 602 height 108
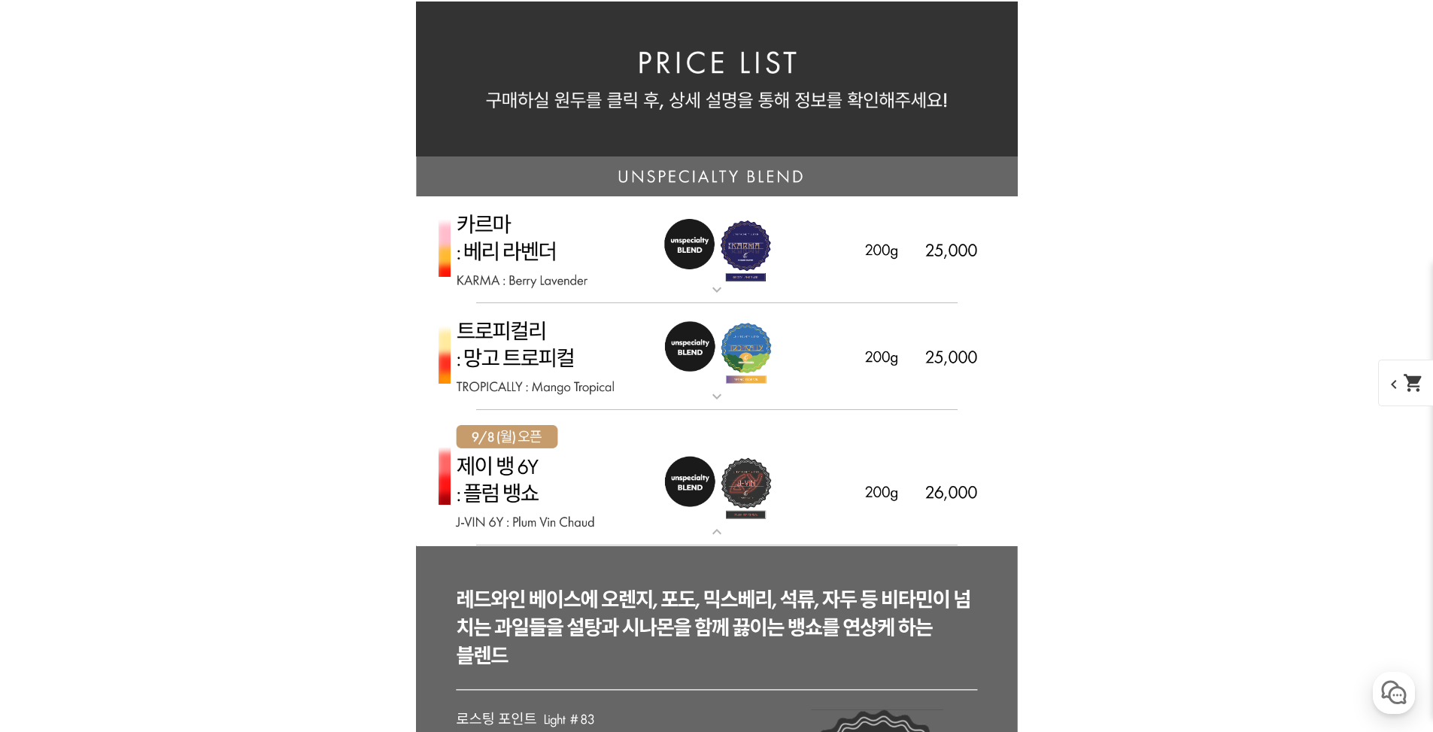
click at [698, 387] on img at bounding box center [717, 357] width 602 height 108
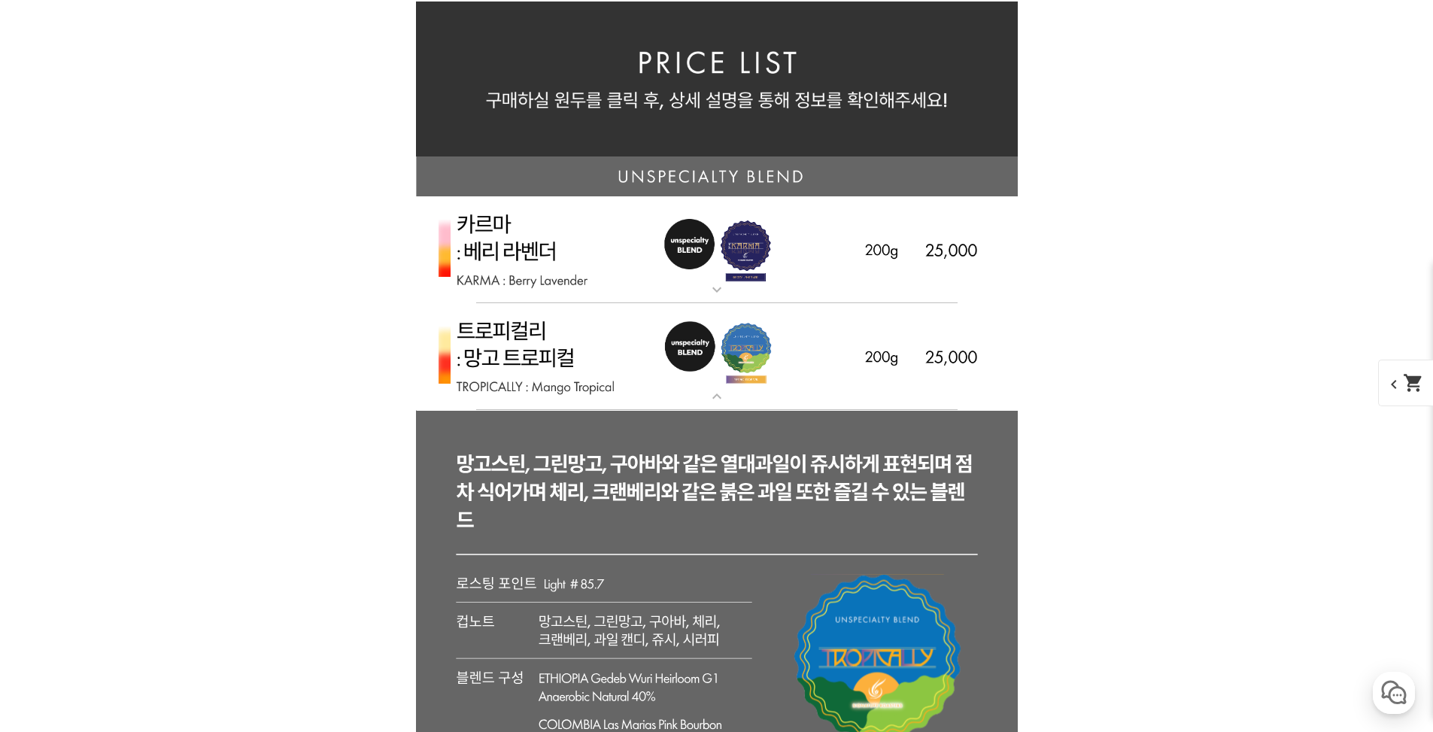
click at [698, 387] on img at bounding box center [717, 357] width 602 height 108
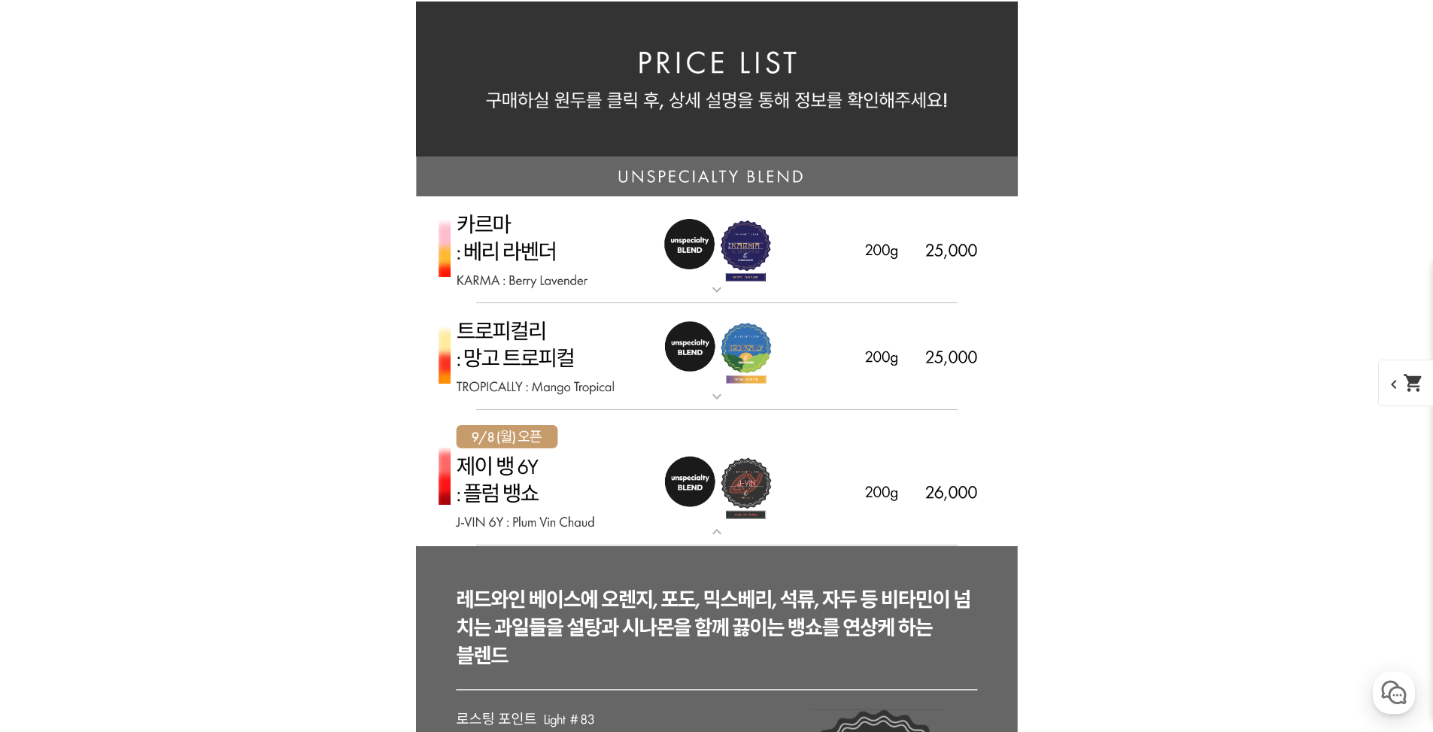
scroll to position [3913, 0]
